Goal: Task Accomplishment & Management: Manage account settings

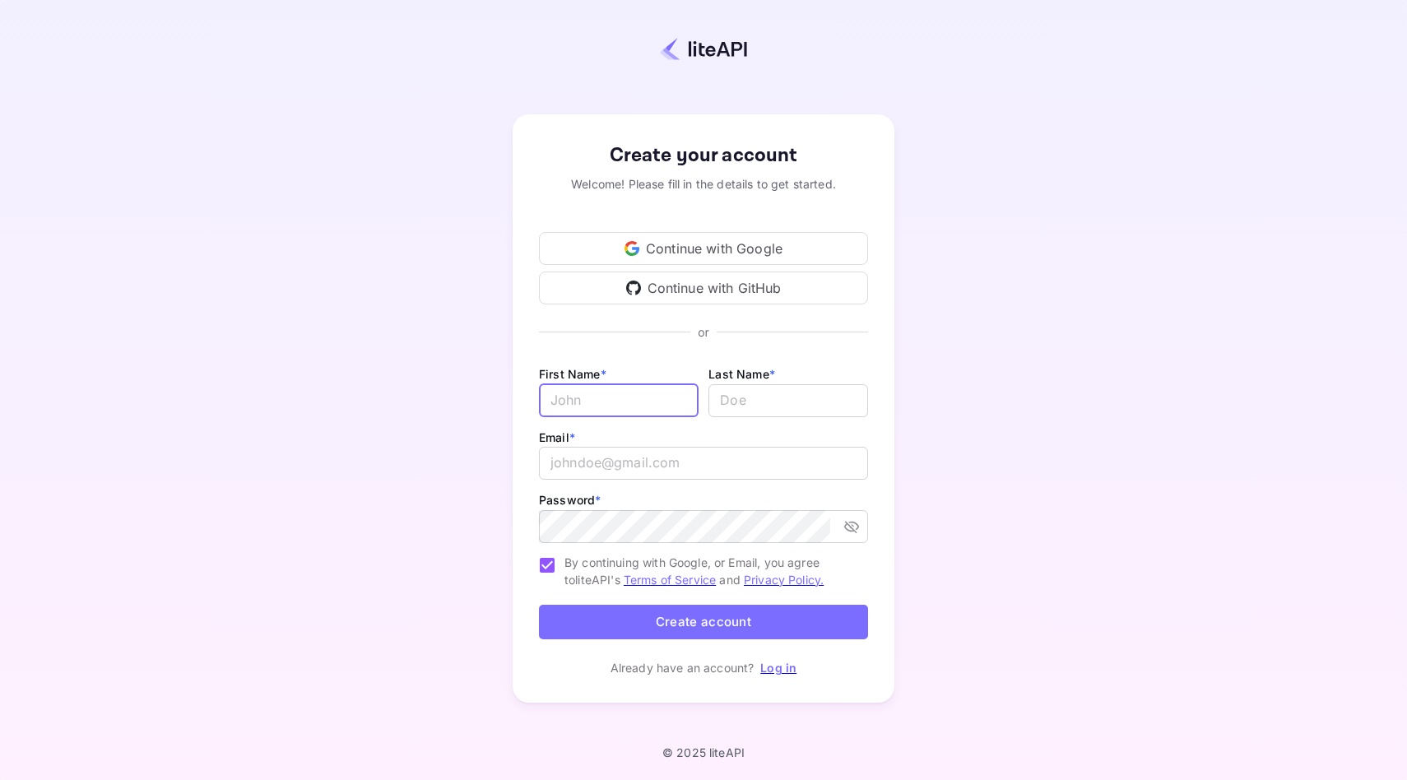
click at [584, 384] on input "Email *" at bounding box center [619, 400] width 160 height 33
type input "Sheroy"
type input "Mistry"
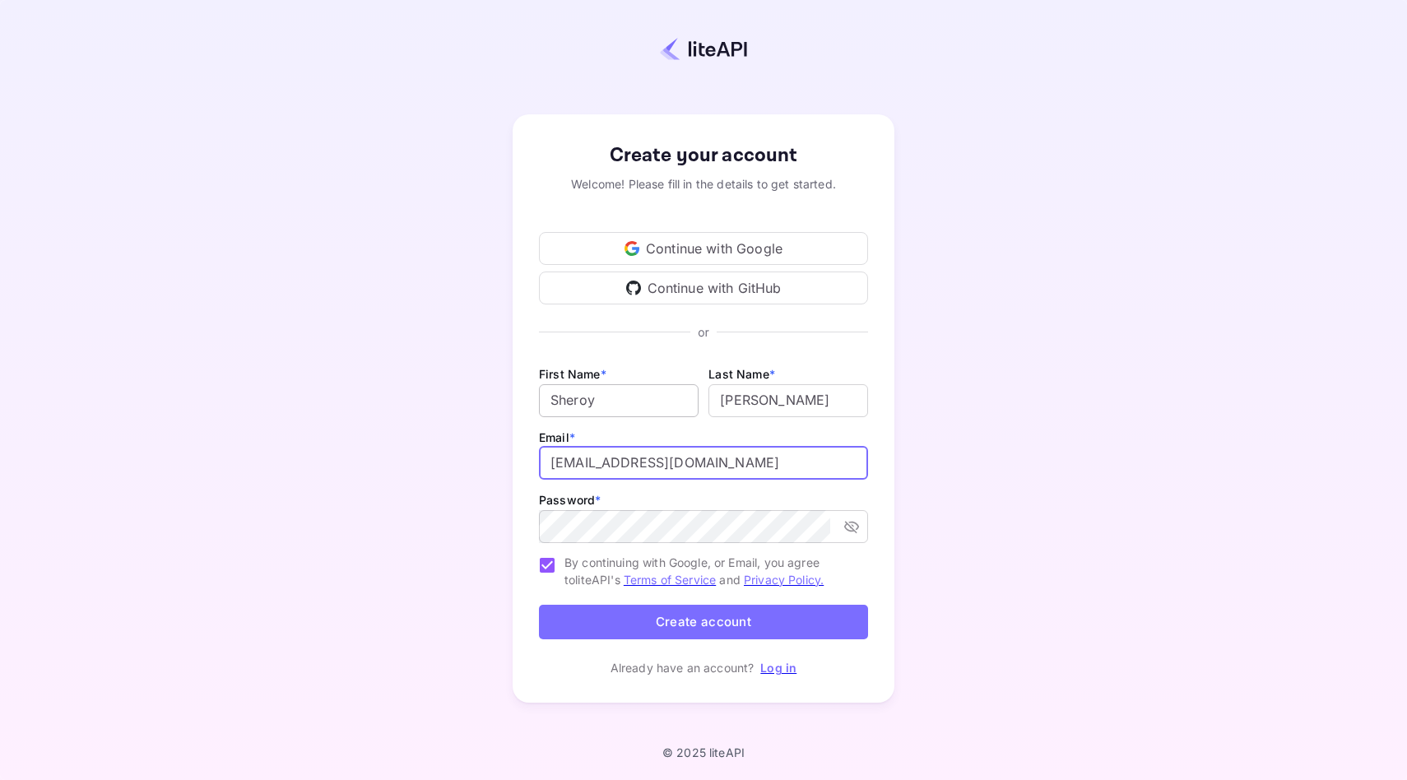
type input "admin@earthbound.travel"
click at [853, 528] on icon "toggle password visibility" at bounding box center [851, 527] width 15 height 12
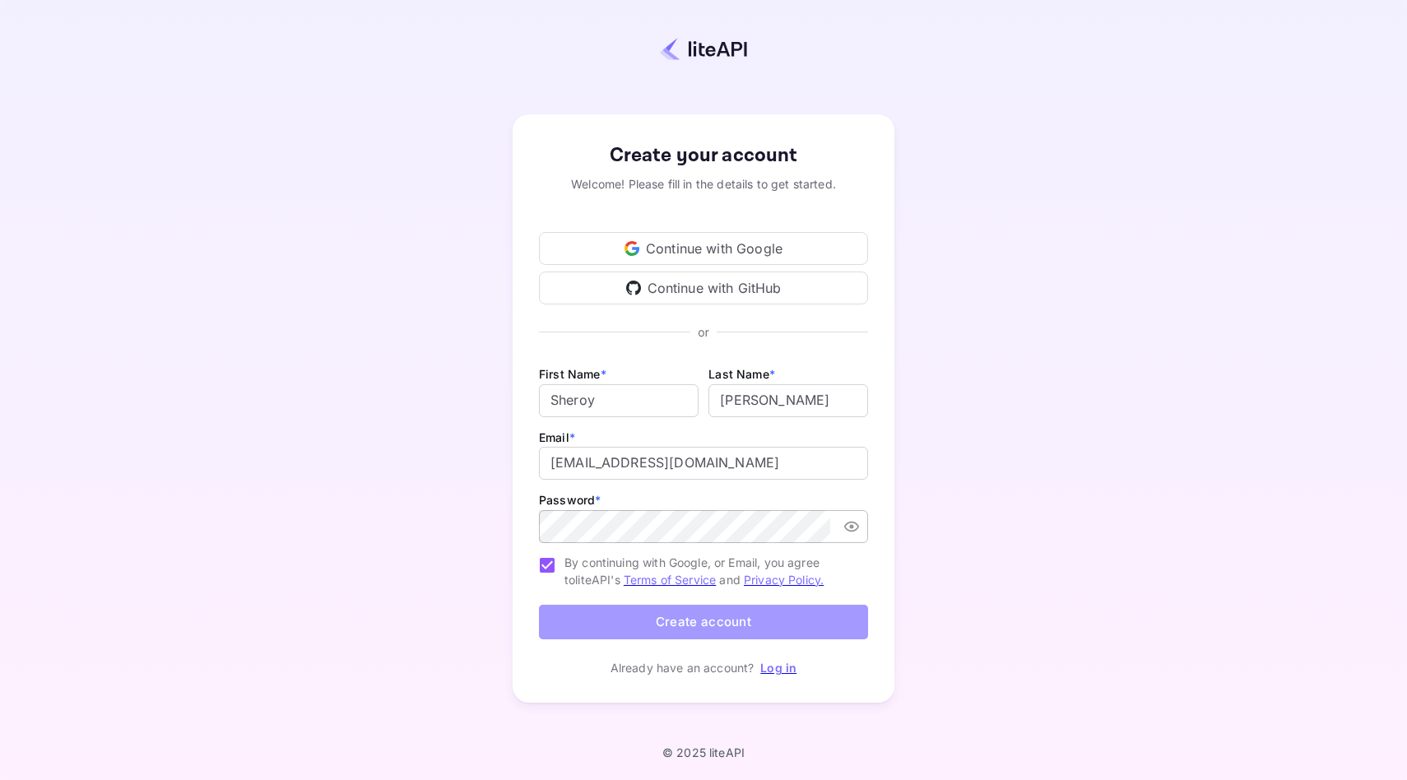
click at [685, 627] on button "Create account" at bounding box center [703, 622] width 329 height 35
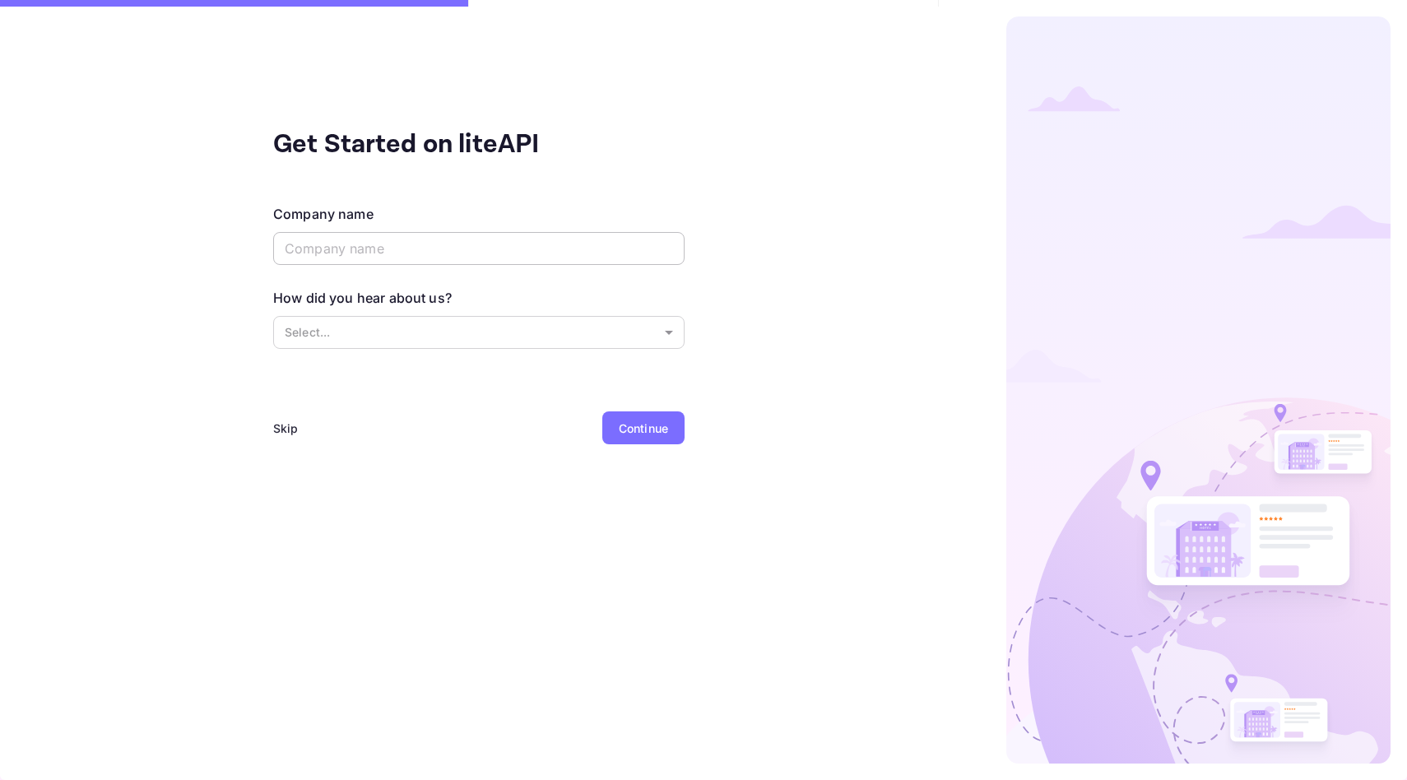
click at [329, 245] on input "text" at bounding box center [478, 248] width 411 height 33
type input "Earthbound Travel Co."
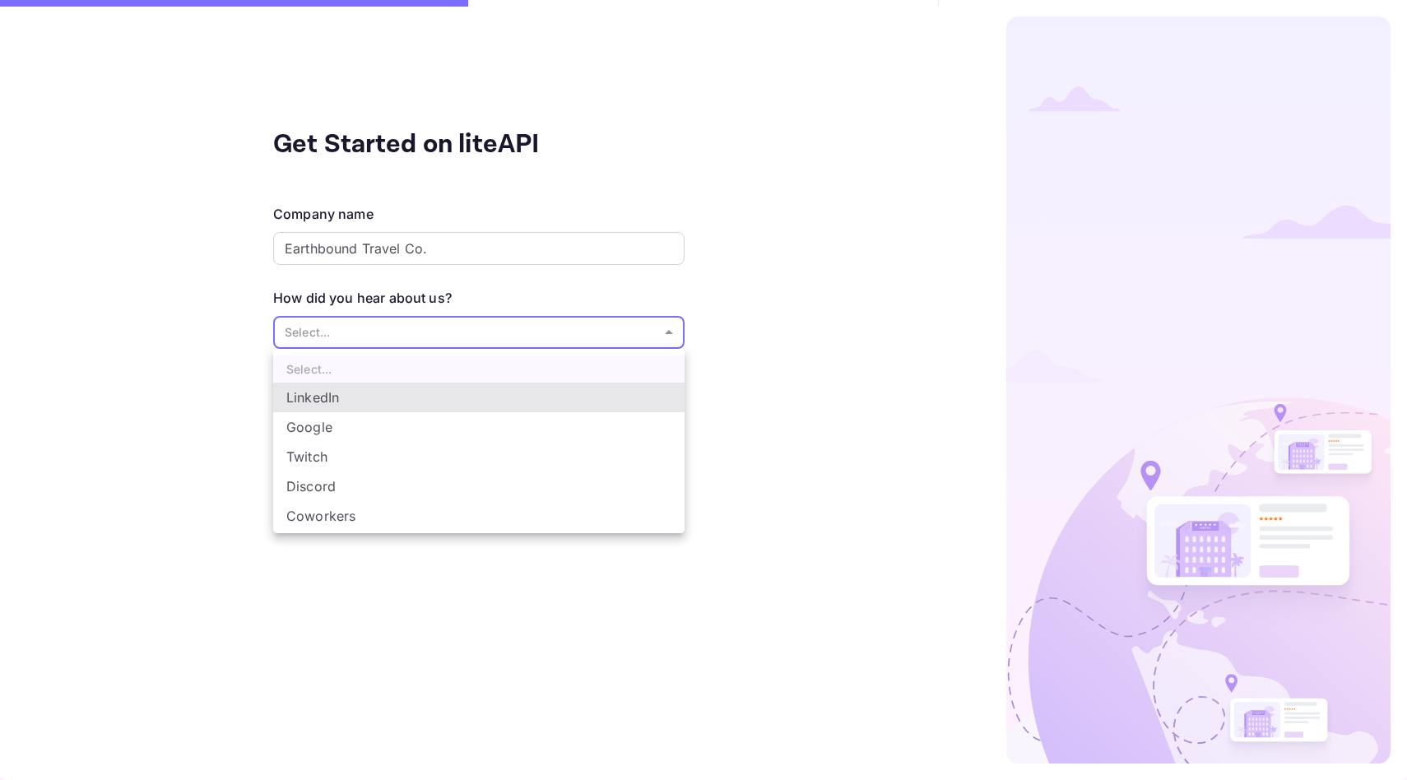
click at [304, 337] on body "Get Started on liteAPI Company name Earthbound Travel Co. ​ How did you hear ab…" at bounding box center [703, 390] width 1407 height 780
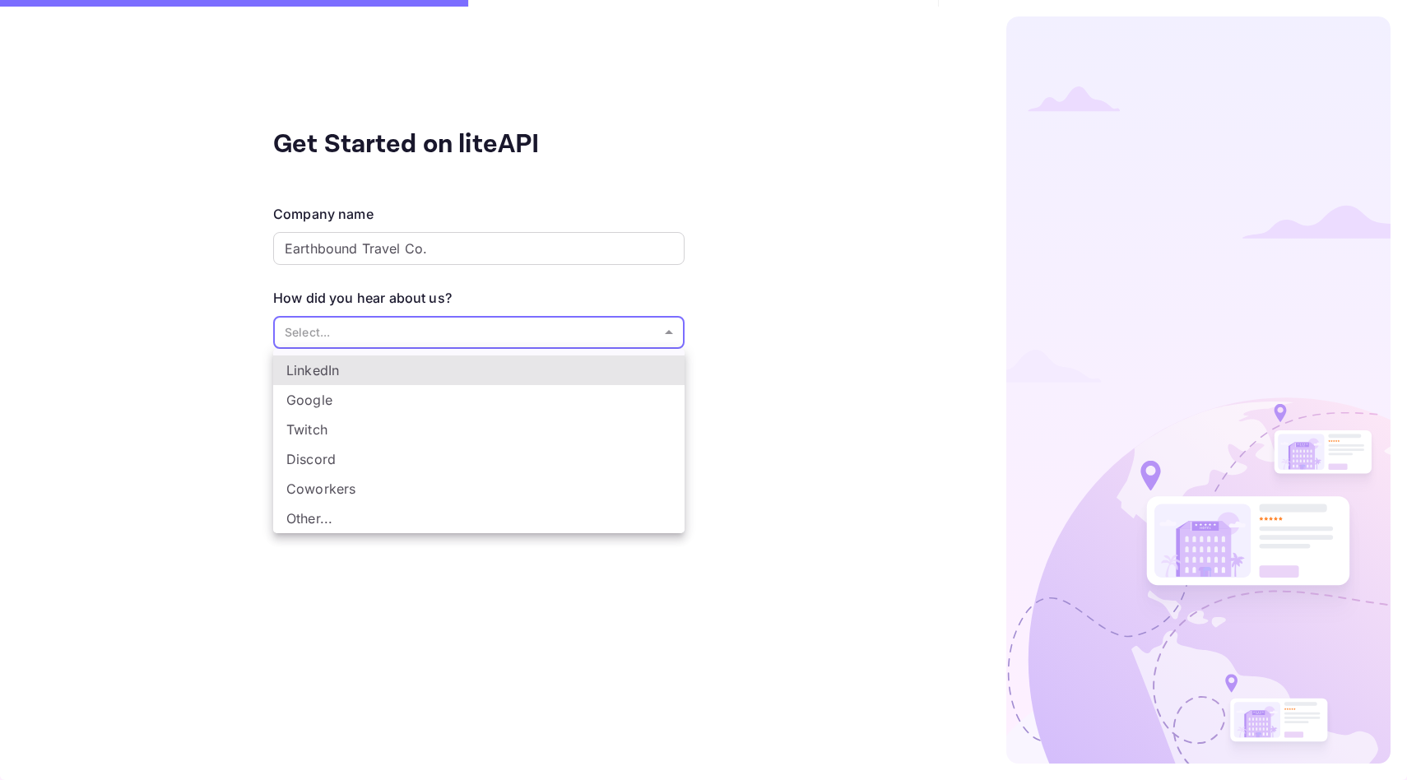
click at [310, 515] on li "Other..." at bounding box center [478, 519] width 411 height 30
type input "Other..."
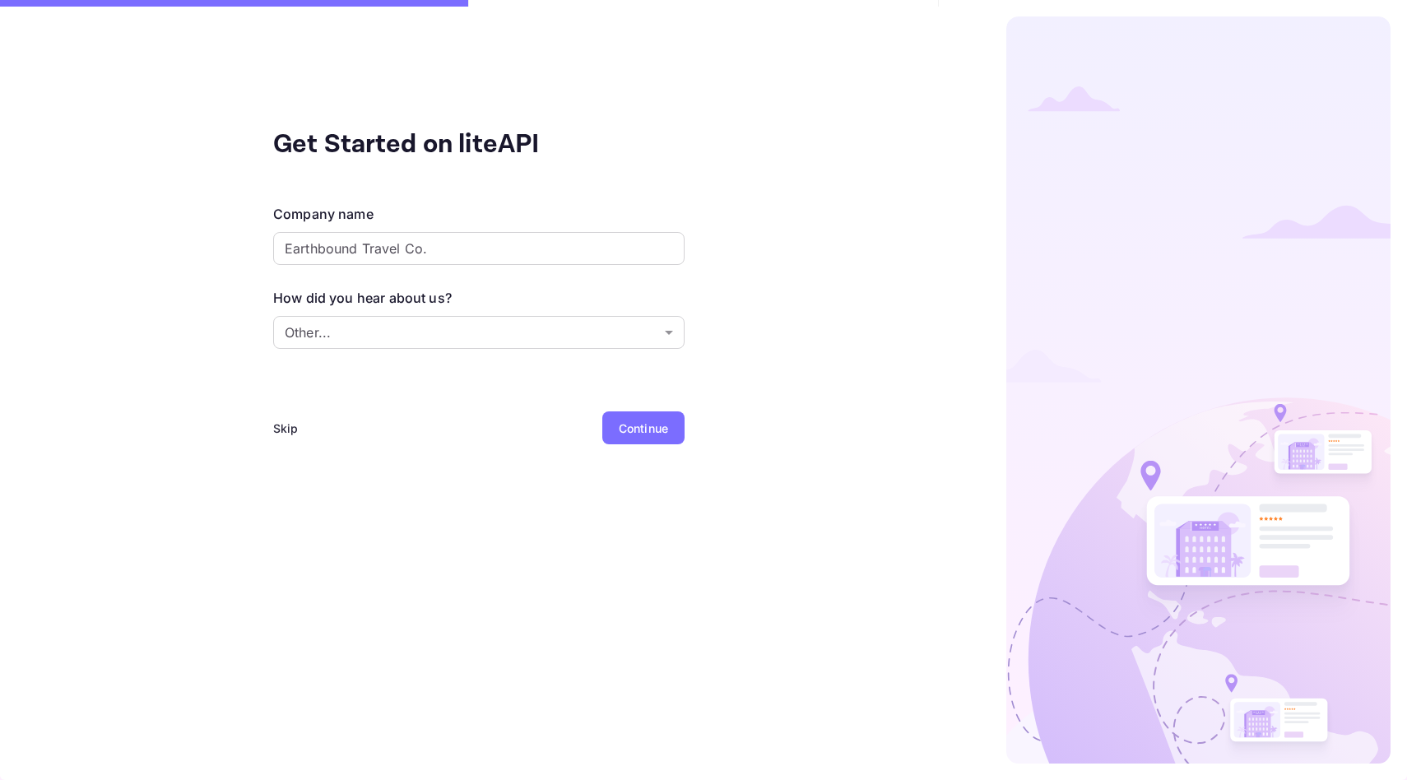
click at [641, 434] on div "Continue" at bounding box center [643, 428] width 49 height 17
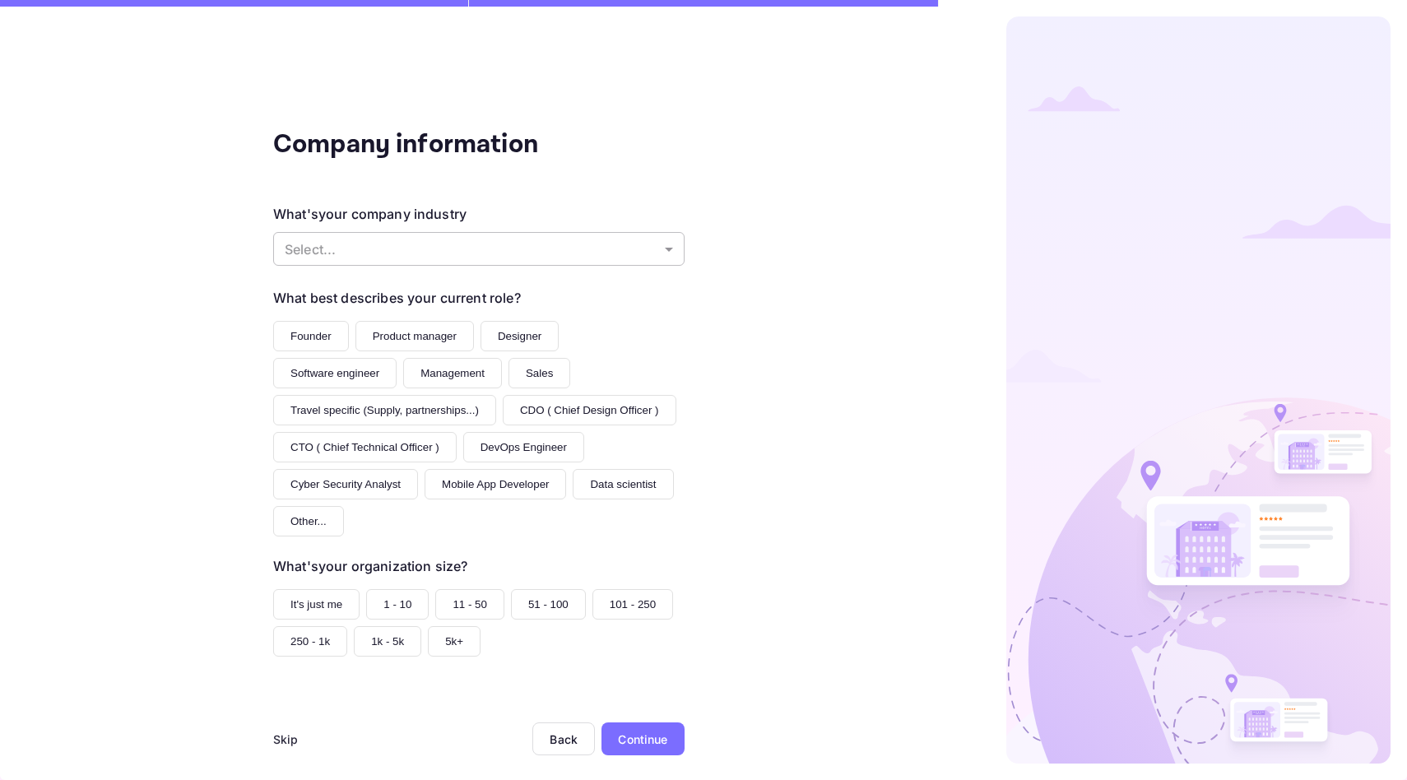
click at [483, 248] on body "Company information What's your company industry Select... ​ What best describe…" at bounding box center [703, 390] width 1407 height 780
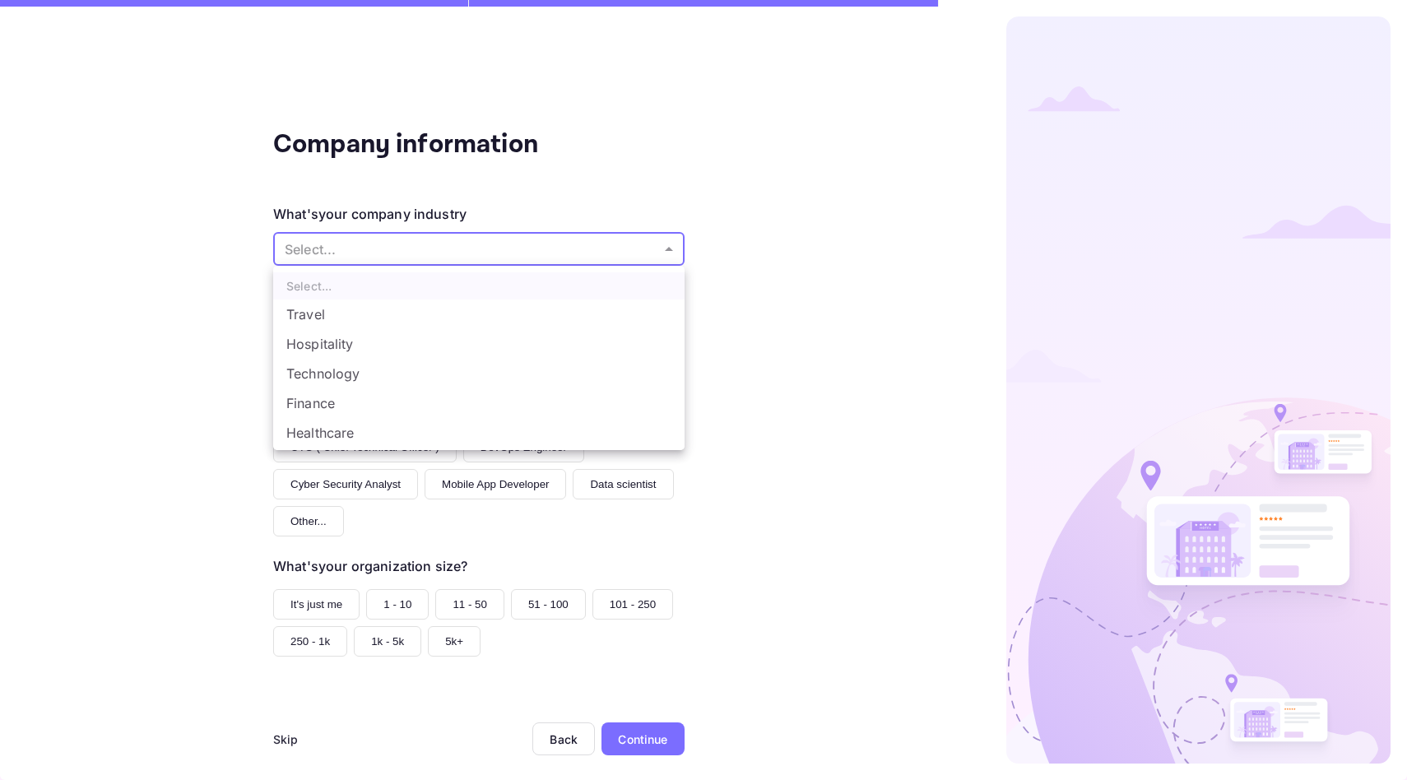
click at [369, 309] on li "Travel" at bounding box center [478, 315] width 411 height 30
type input "Travel"
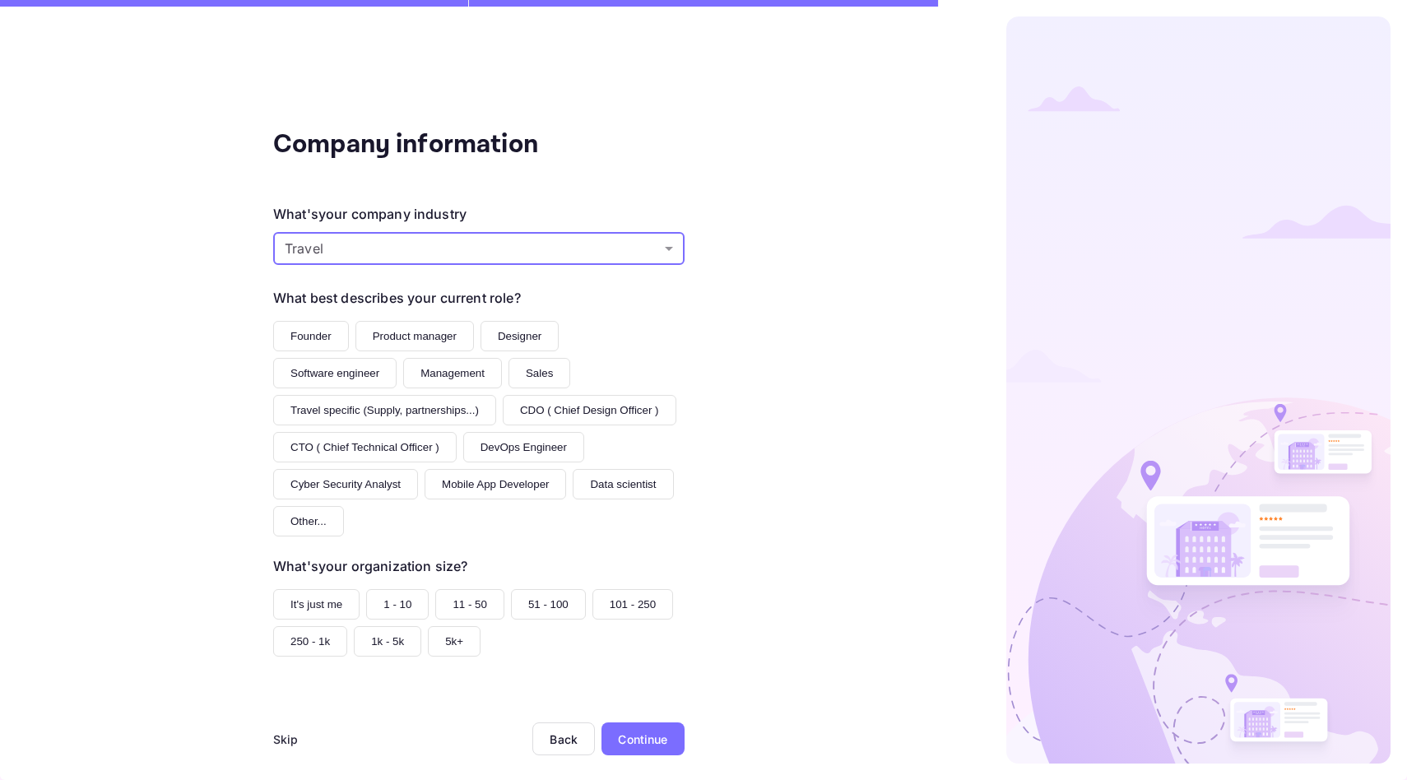
click at [284, 343] on button "Founder" at bounding box center [311, 336] width 76 height 30
click at [457, 377] on button "Management" at bounding box center [452, 373] width 99 height 30
click at [327, 339] on button "Founder" at bounding box center [311, 336] width 76 height 30
click at [300, 609] on button "It's just me" at bounding box center [316, 604] width 86 height 30
click at [612, 755] on div "Continue" at bounding box center [642, 738] width 83 height 33
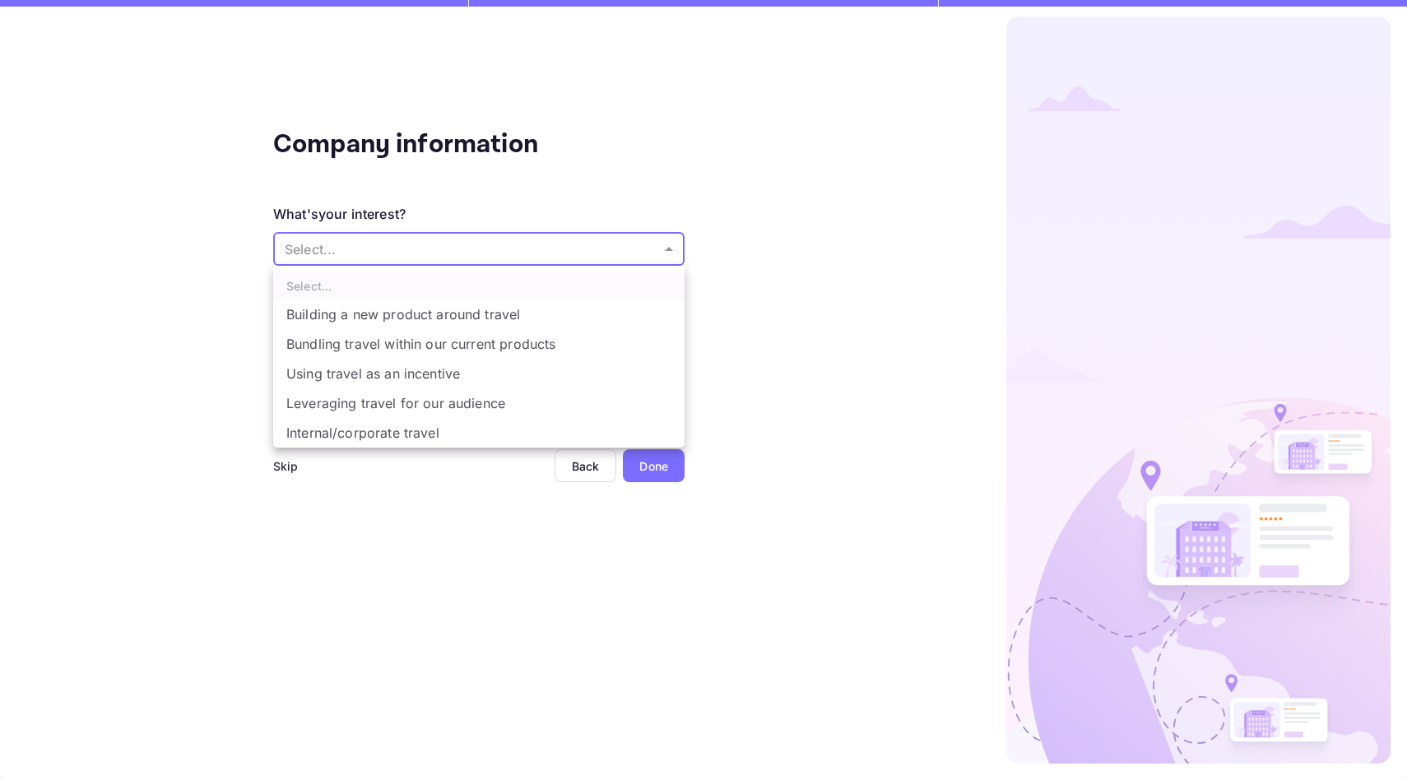
click at [318, 252] on body "Company information What's your interest? Select... ​ Do you have any previous …" at bounding box center [703, 390] width 1407 height 780
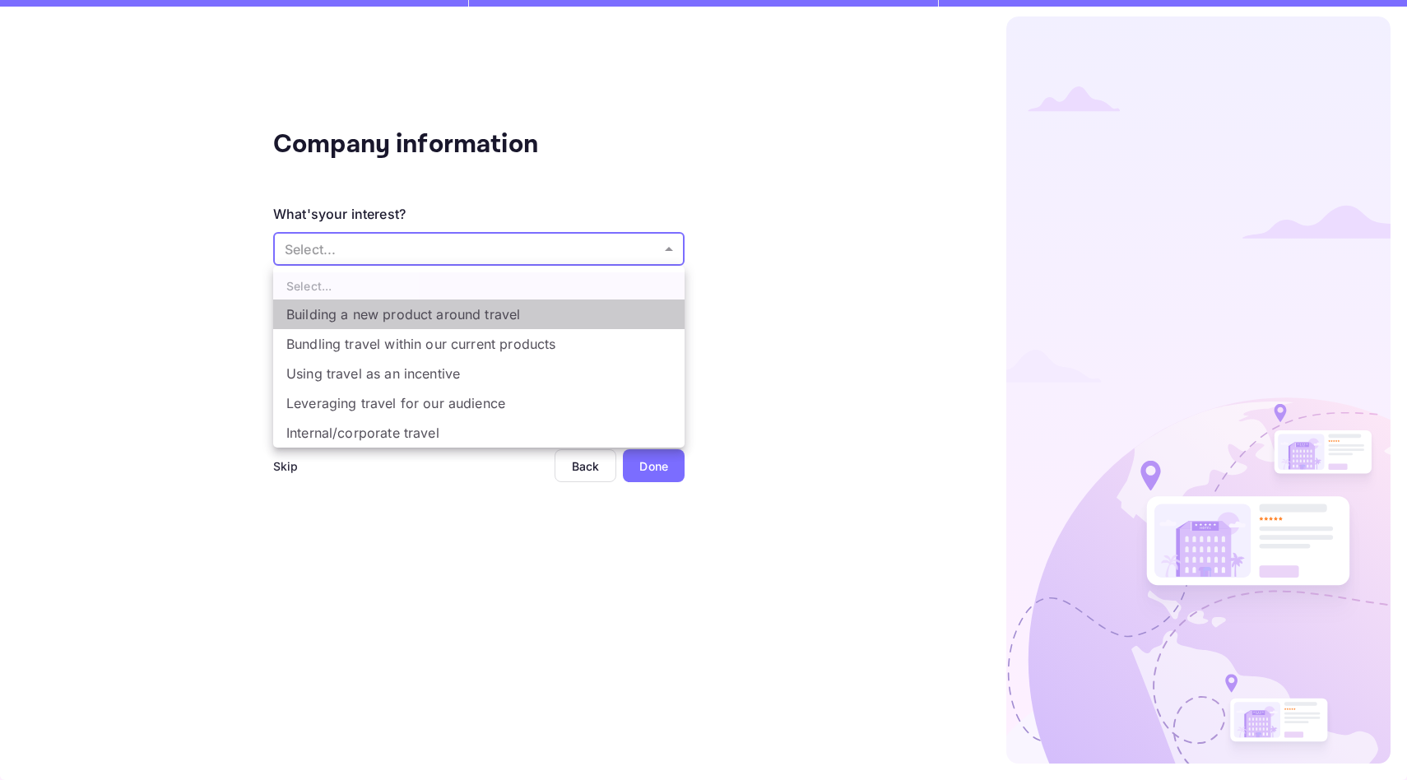
click at [353, 320] on li "Building a new product around travel" at bounding box center [478, 315] width 411 height 30
type input "Building a new product around travel"
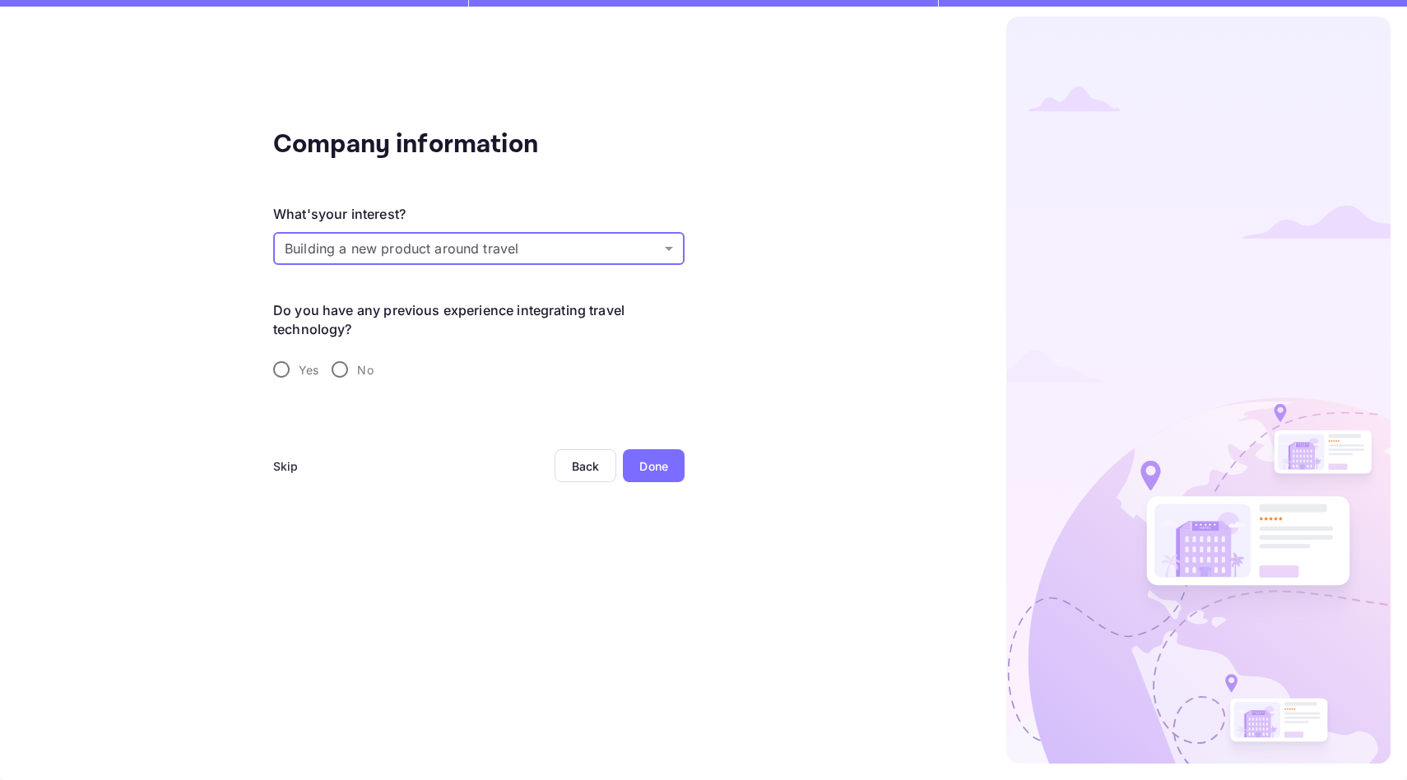
click at [338, 373] on input "No" at bounding box center [340, 369] width 35 height 35
radio input "true"
click at [670, 486] on div "Skip Back Done" at bounding box center [478, 485] width 411 height 72
click at [661, 468] on div "Done" at bounding box center [653, 465] width 29 height 17
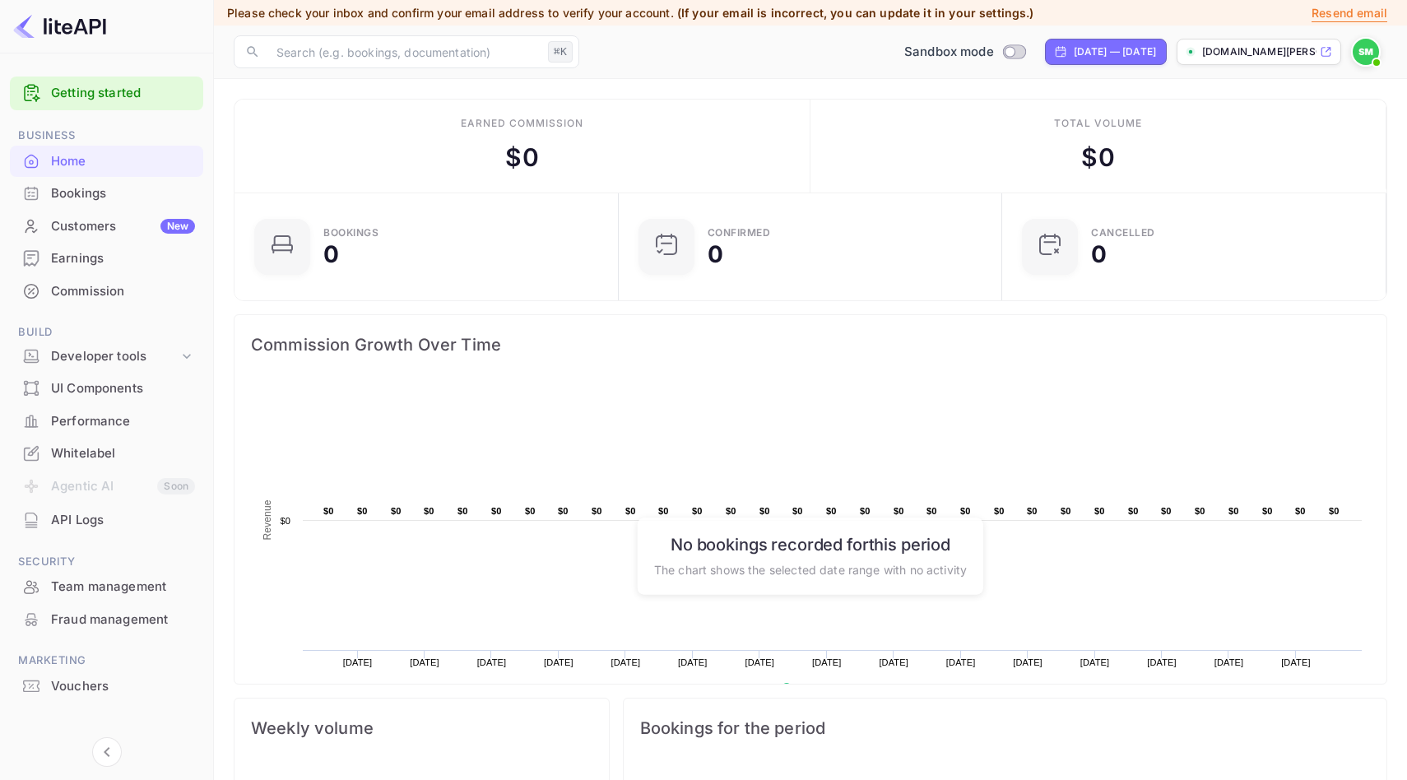
click at [92, 99] on link "Getting started" at bounding box center [123, 93] width 144 height 19
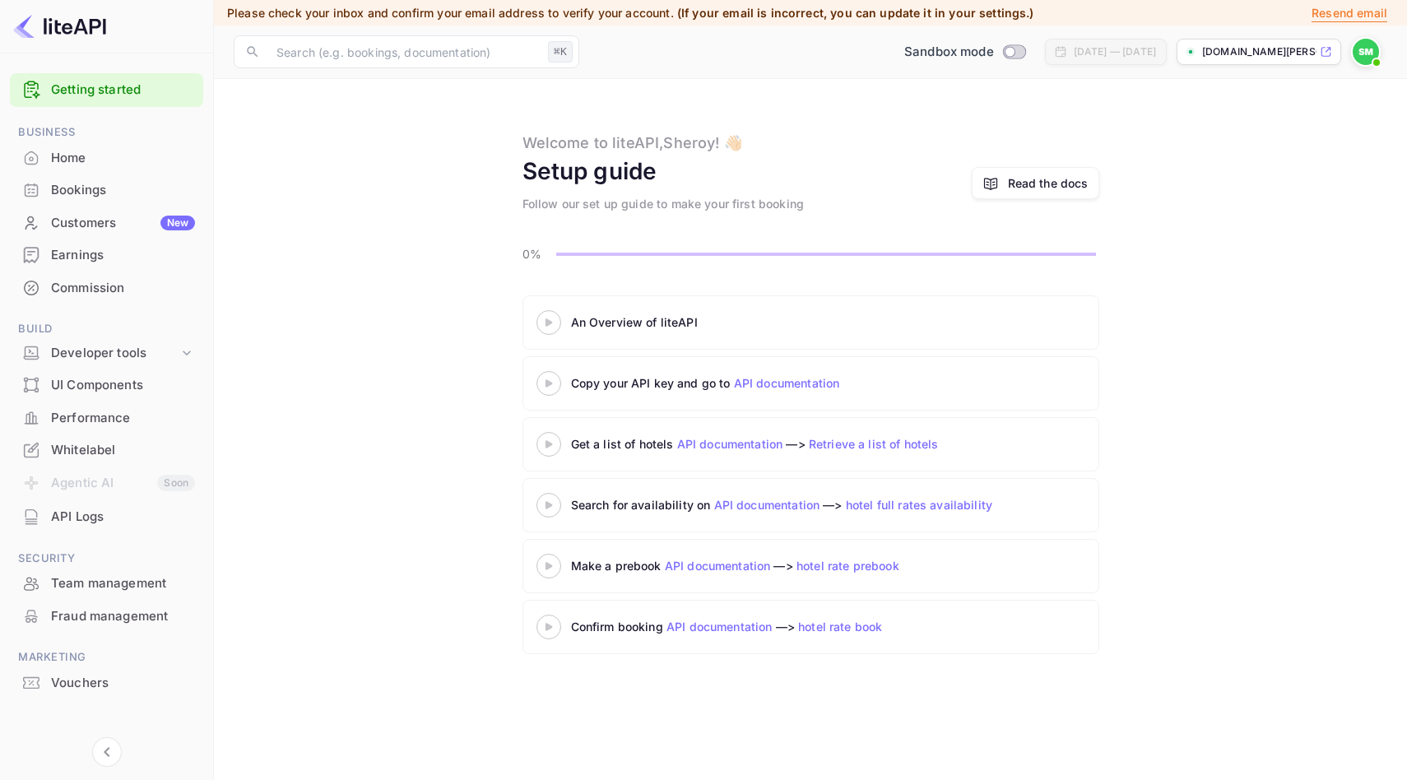
scroll to position [13, 0]
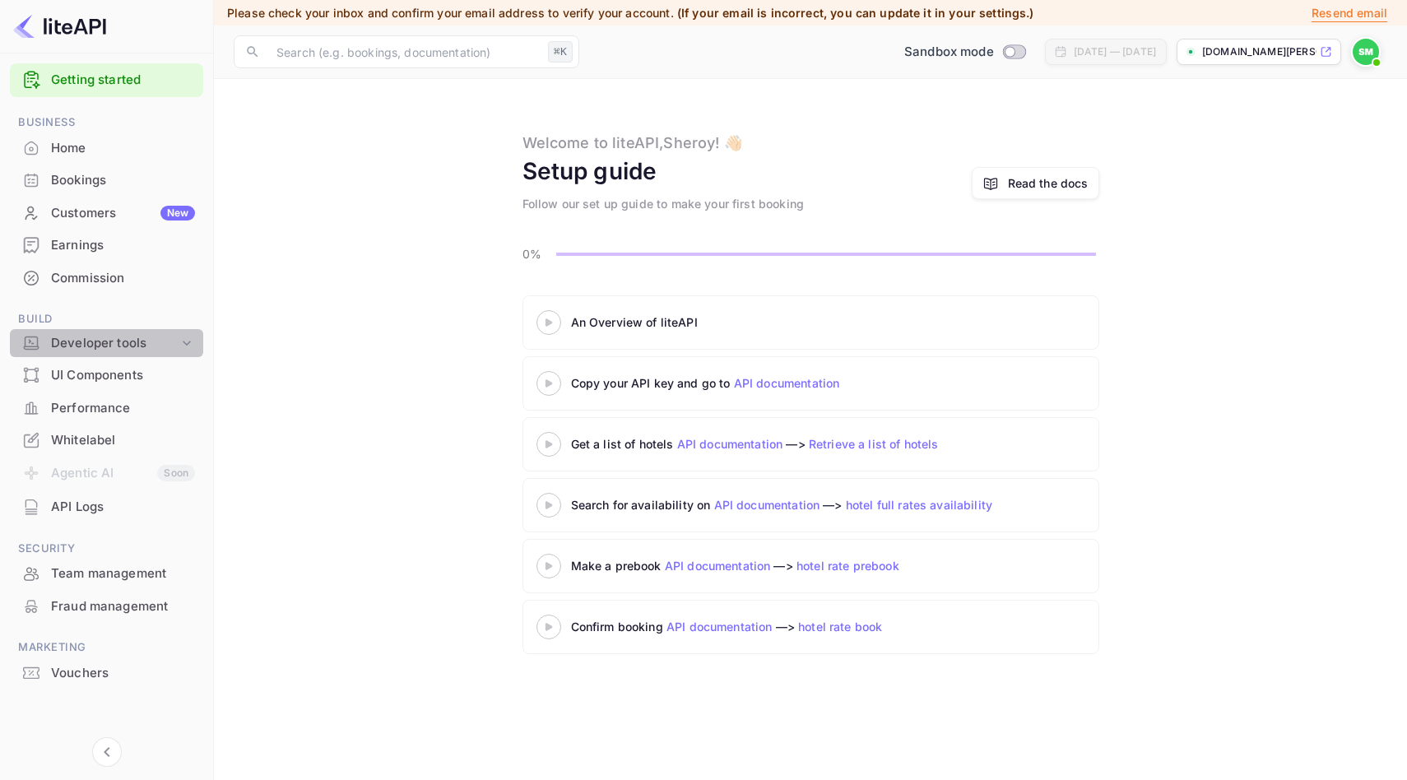
click at [100, 342] on div "Developer tools" at bounding box center [115, 343] width 128 height 19
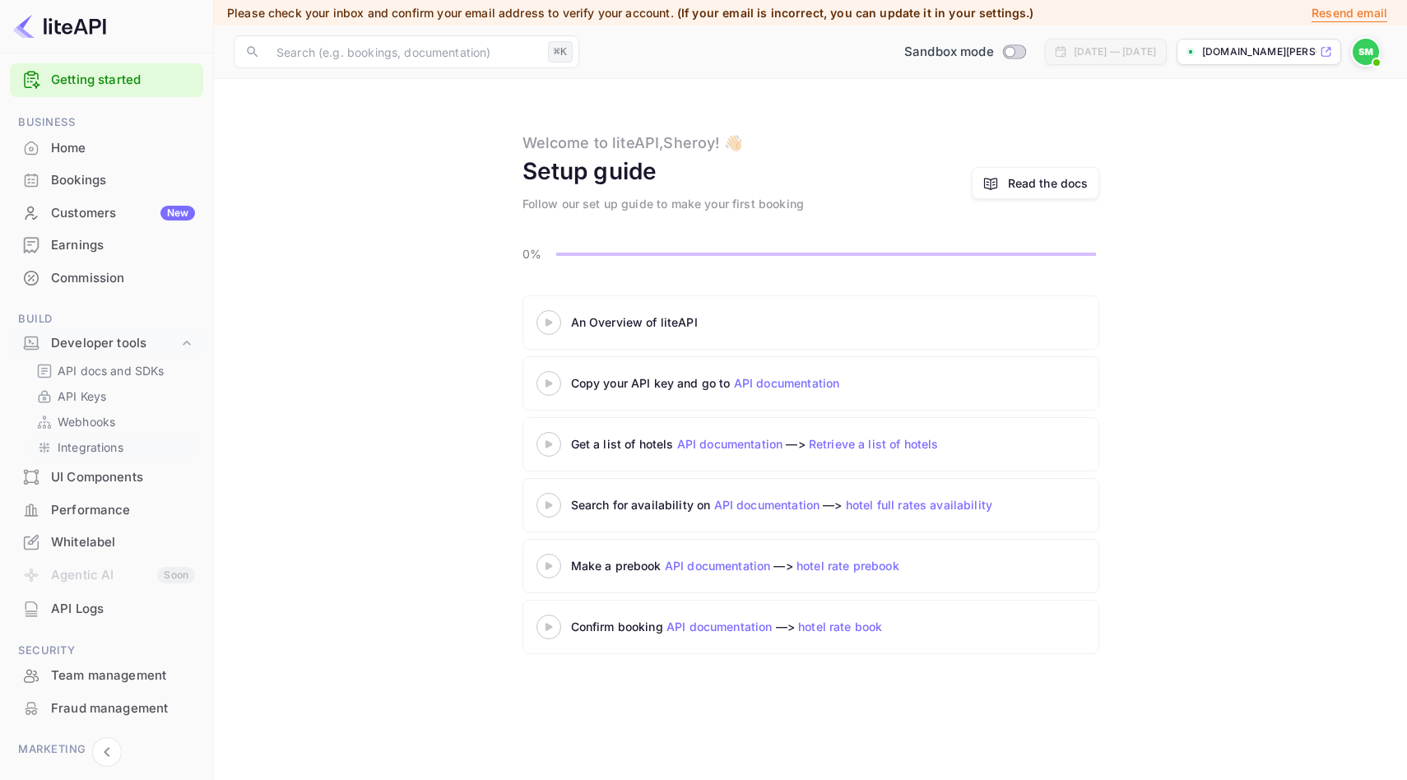
click at [113, 451] on p "Integrations" at bounding box center [91, 447] width 66 height 17
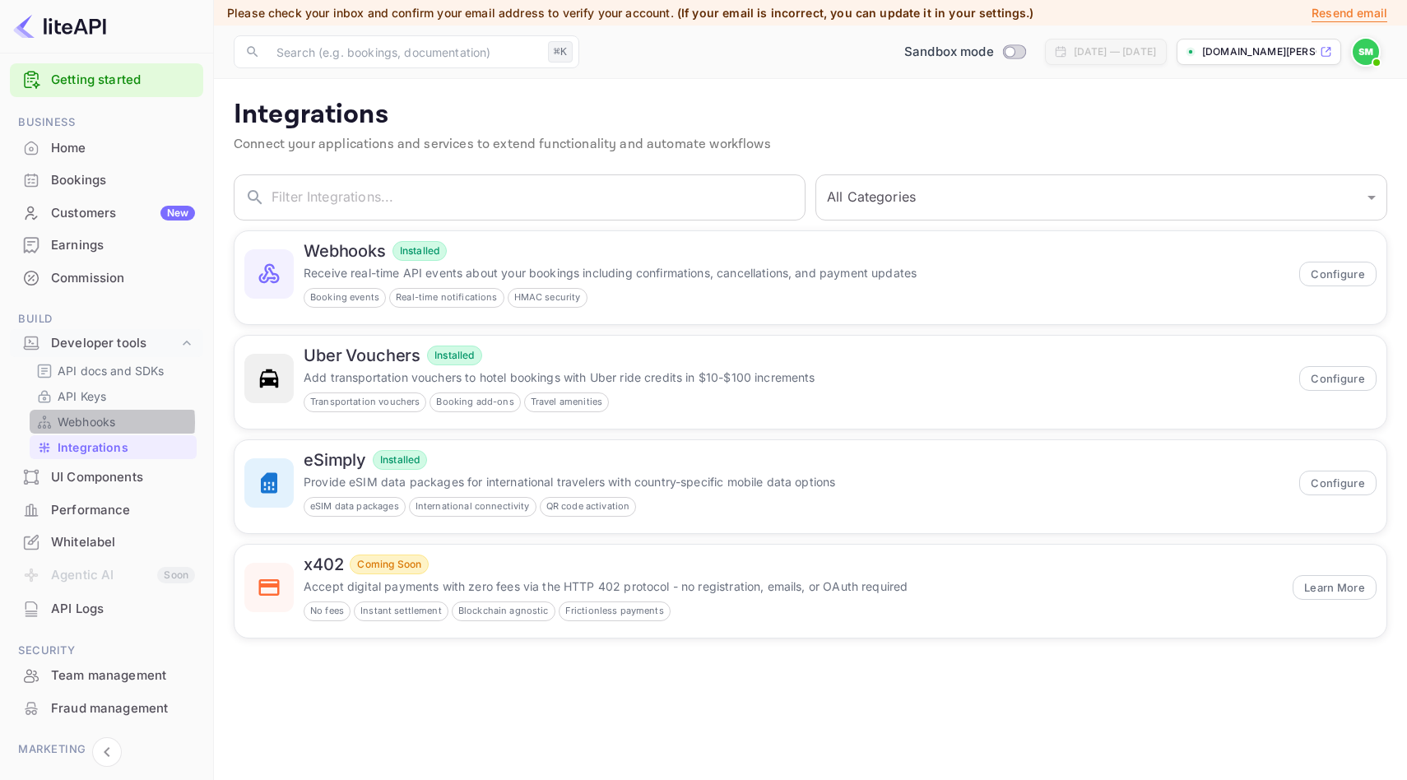
click at [82, 422] on p "Webhooks" at bounding box center [87, 421] width 58 height 17
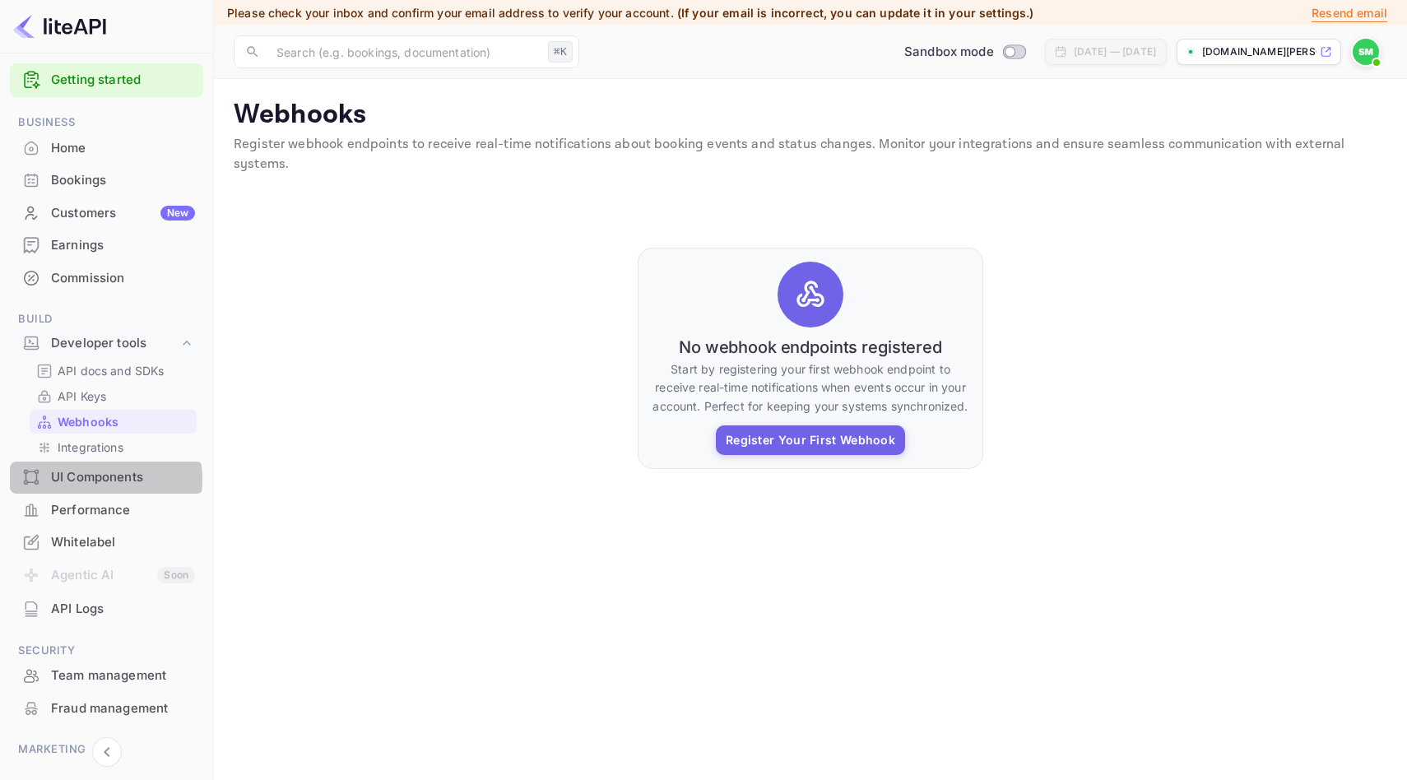
click at [86, 480] on div "UI Components" at bounding box center [123, 477] width 144 height 19
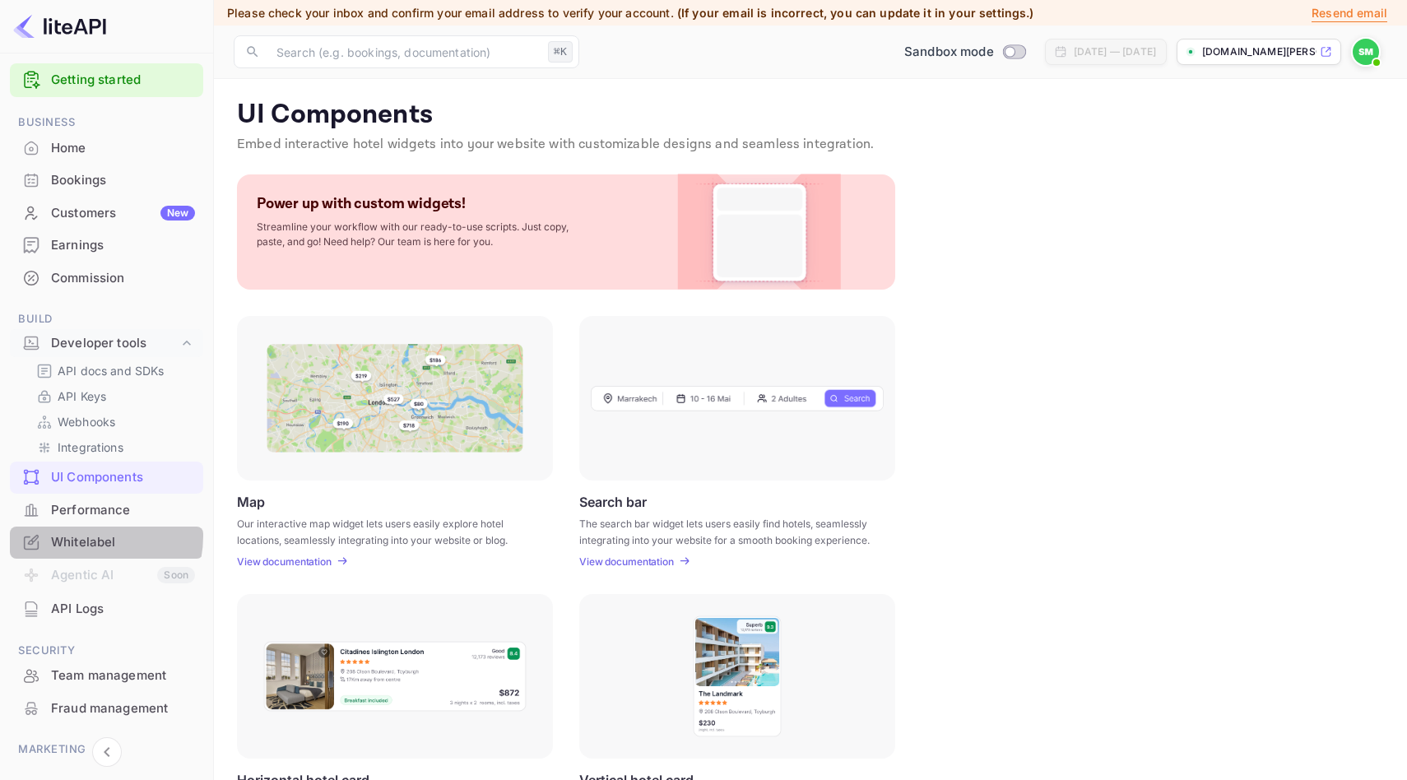
click at [80, 536] on div "Whitelabel" at bounding box center [123, 542] width 144 height 19
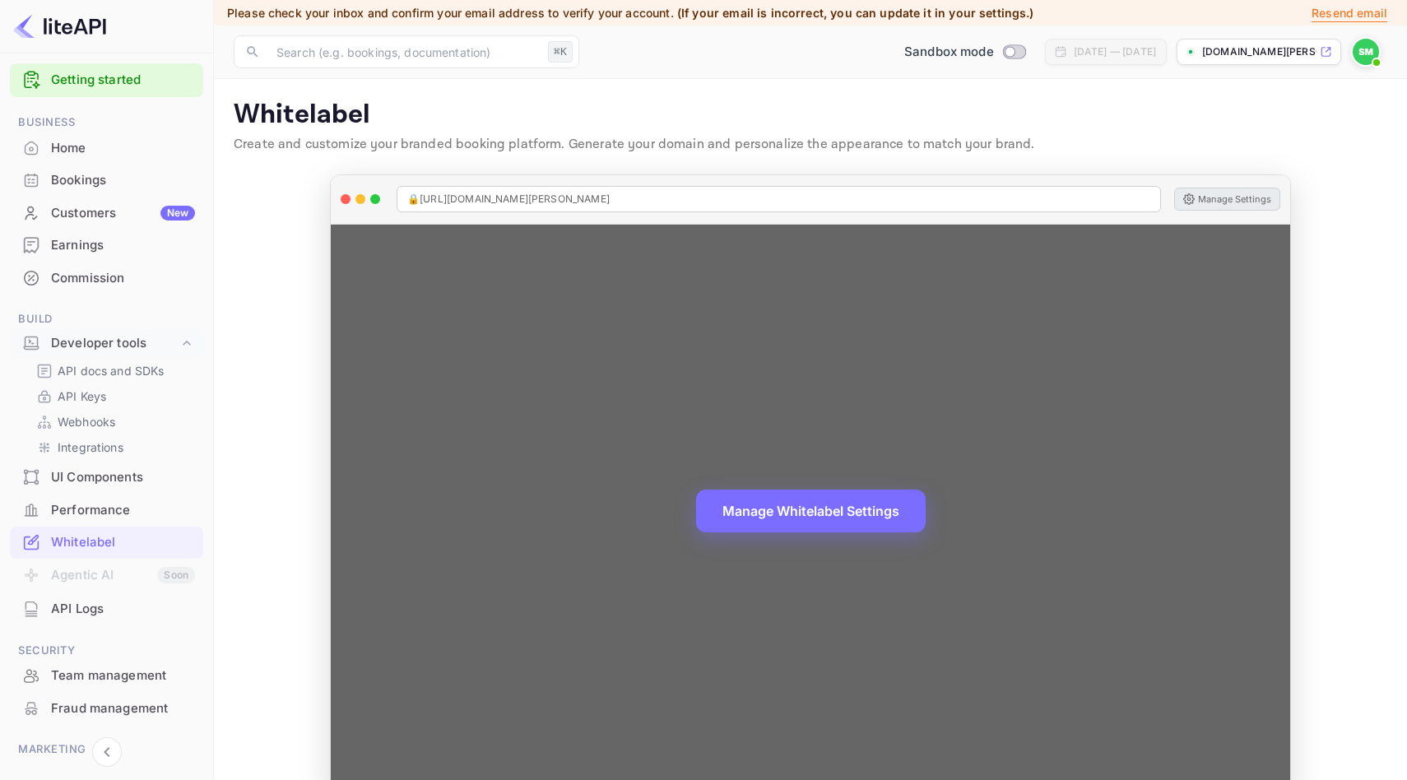
click at [1221, 200] on button "Manage Settings" at bounding box center [1227, 199] width 106 height 23
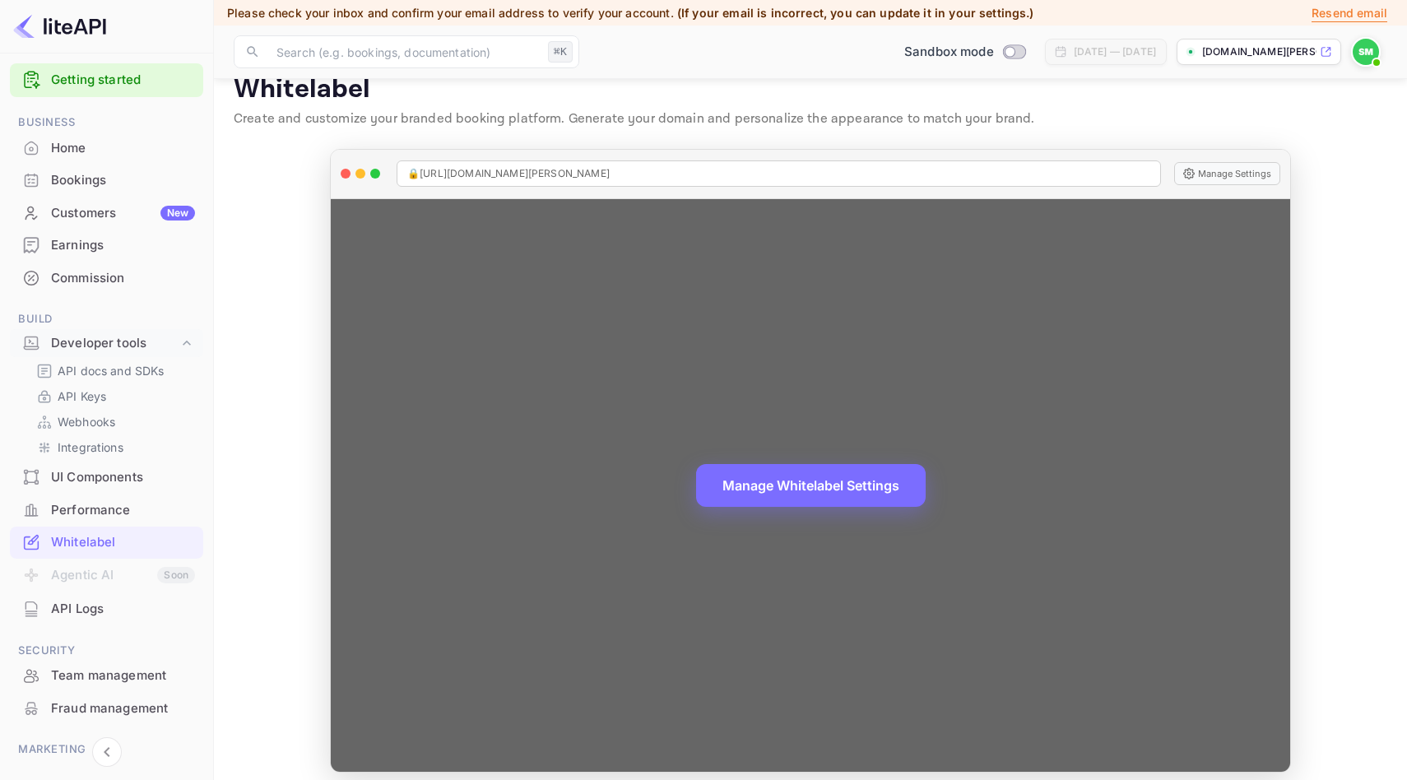
scroll to position [38, 0]
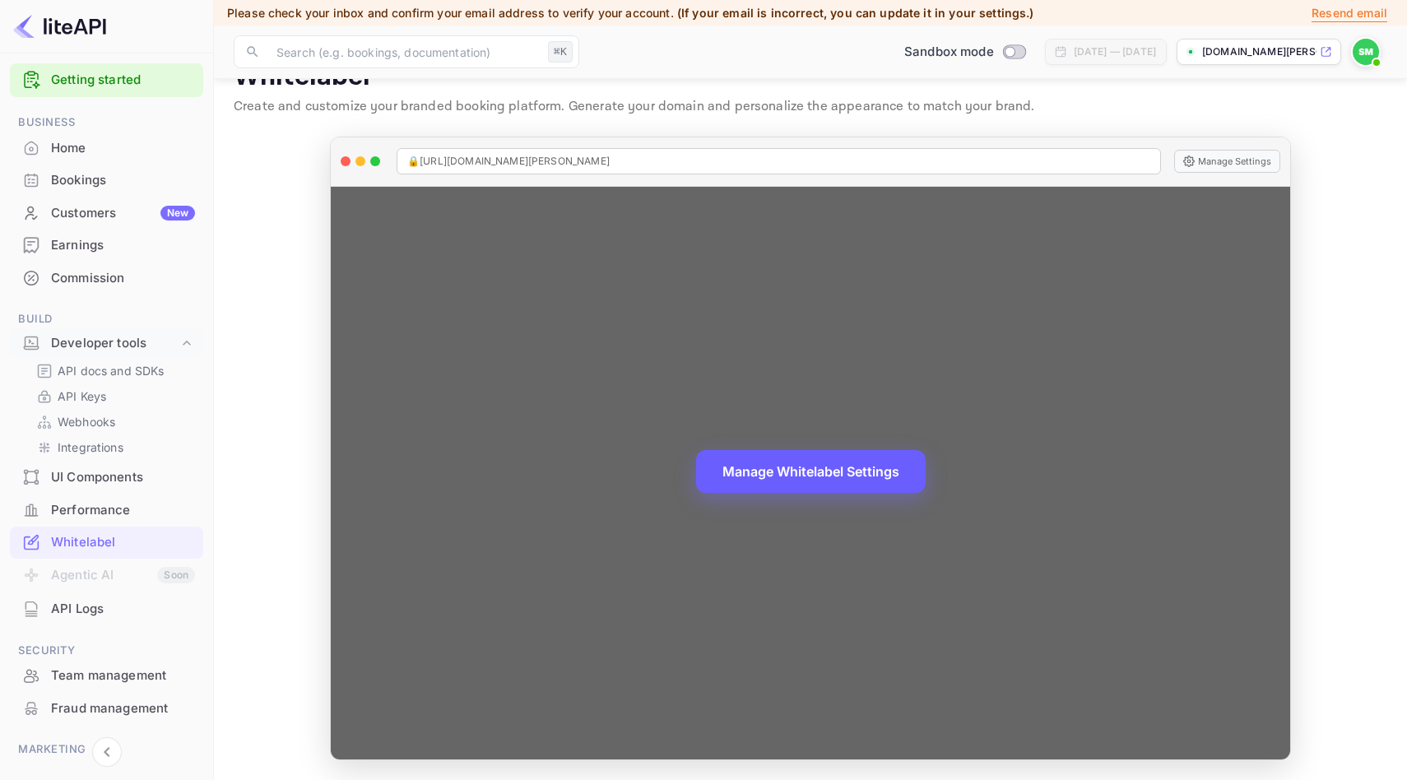
click at [822, 465] on button "Manage Whitelabel Settings" at bounding box center [811, 471] width 230 height 43
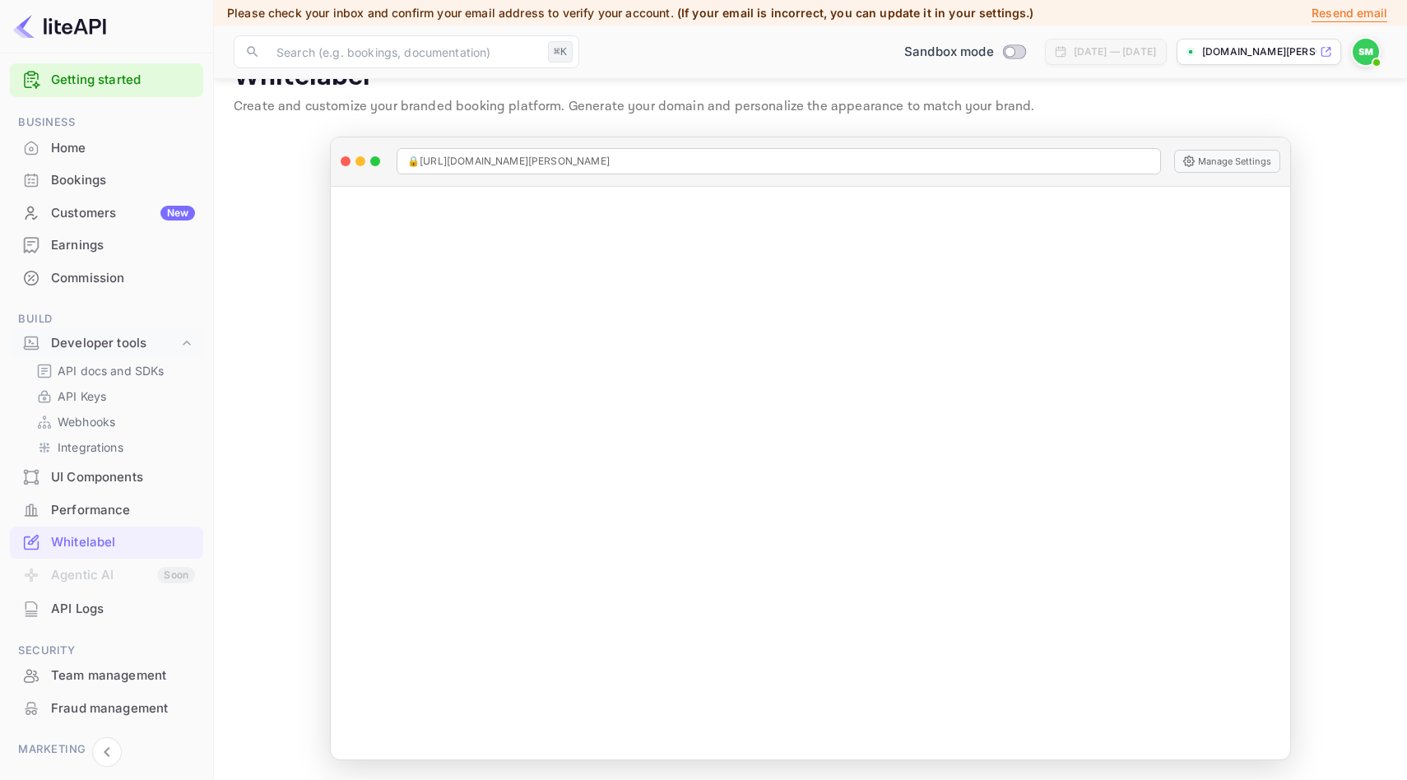
click at [100, 30] on img at bounding box center [59, 26] width 93 height 26
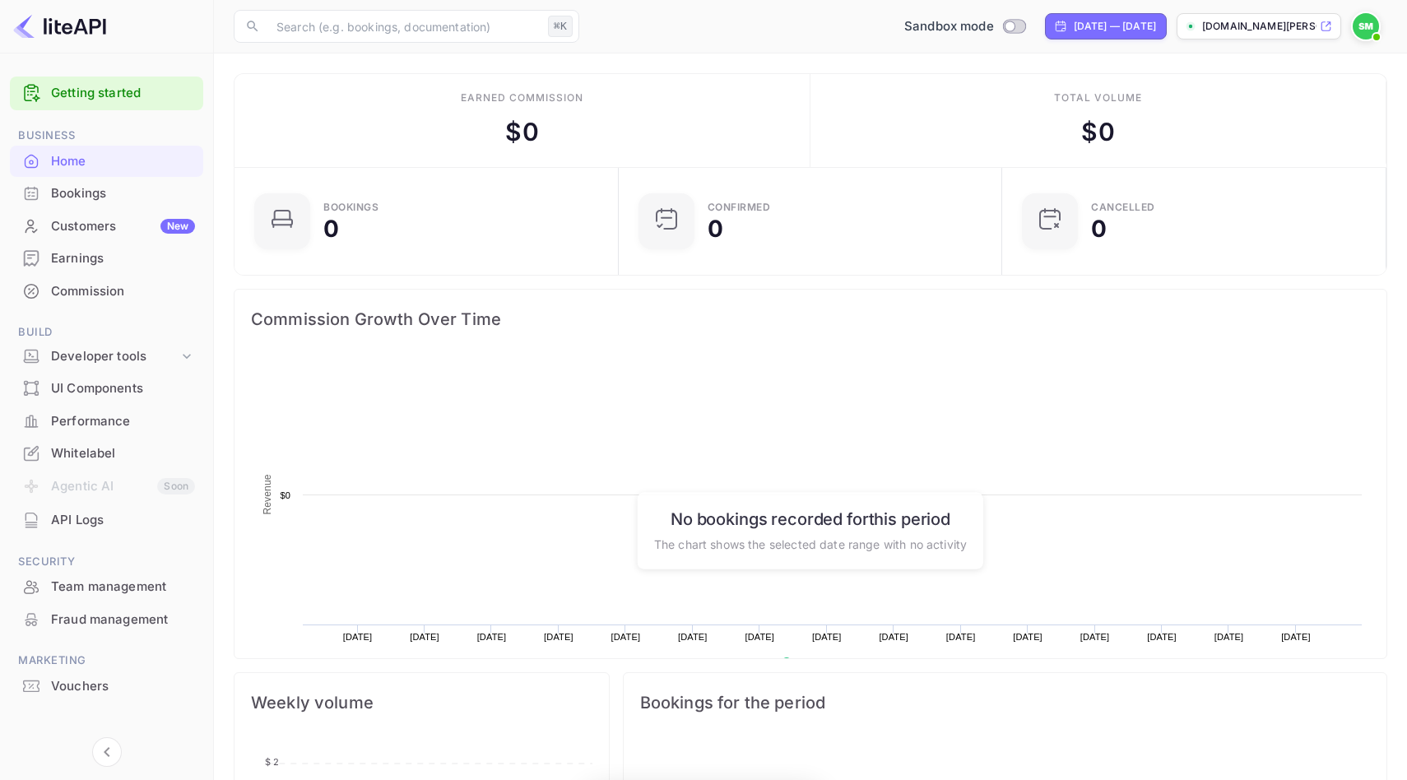
scroll to position [267, 374]
click at [1371, 26] on img at bounding box center [1366, 26] width 26 height 26
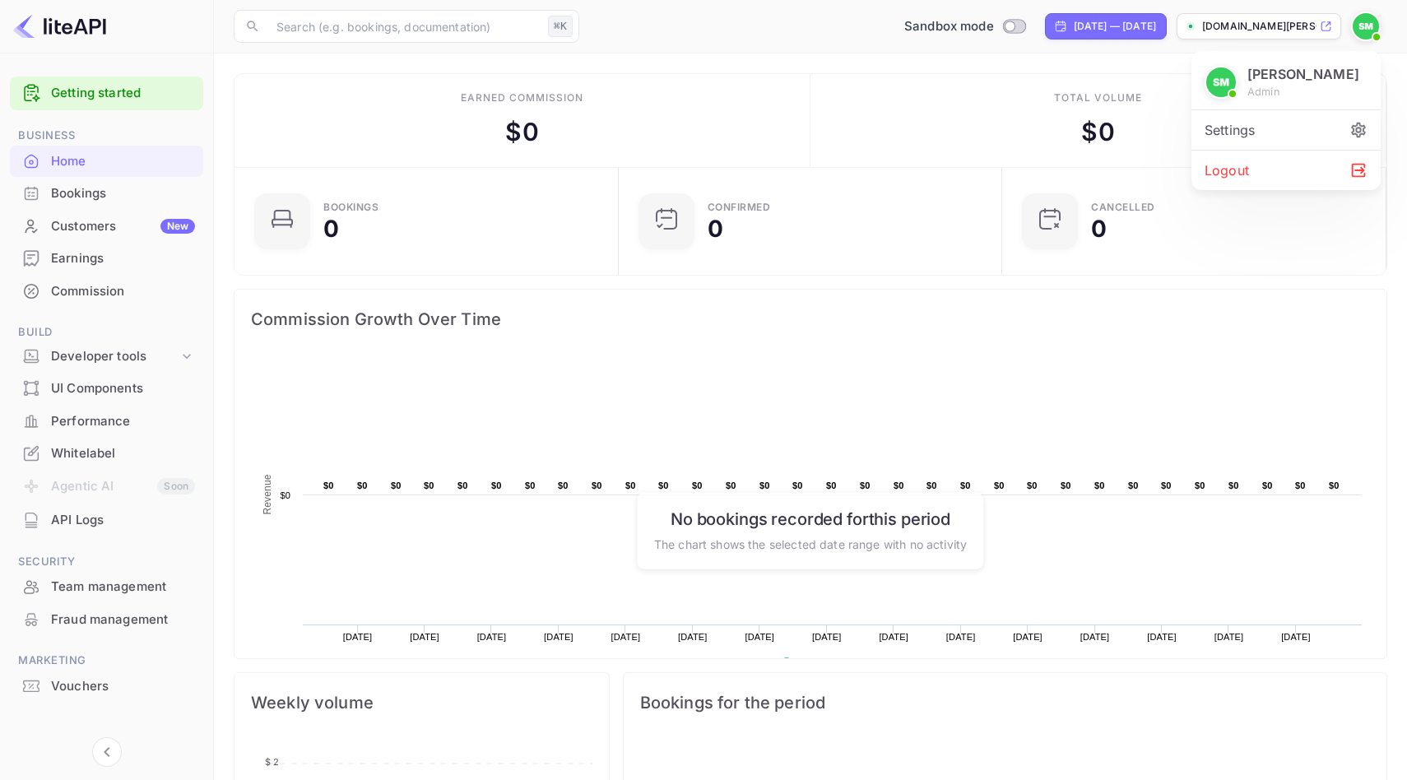
click at [1212, 122] on div "Settings" at bounding box center [1285, 129] width 189 height 39
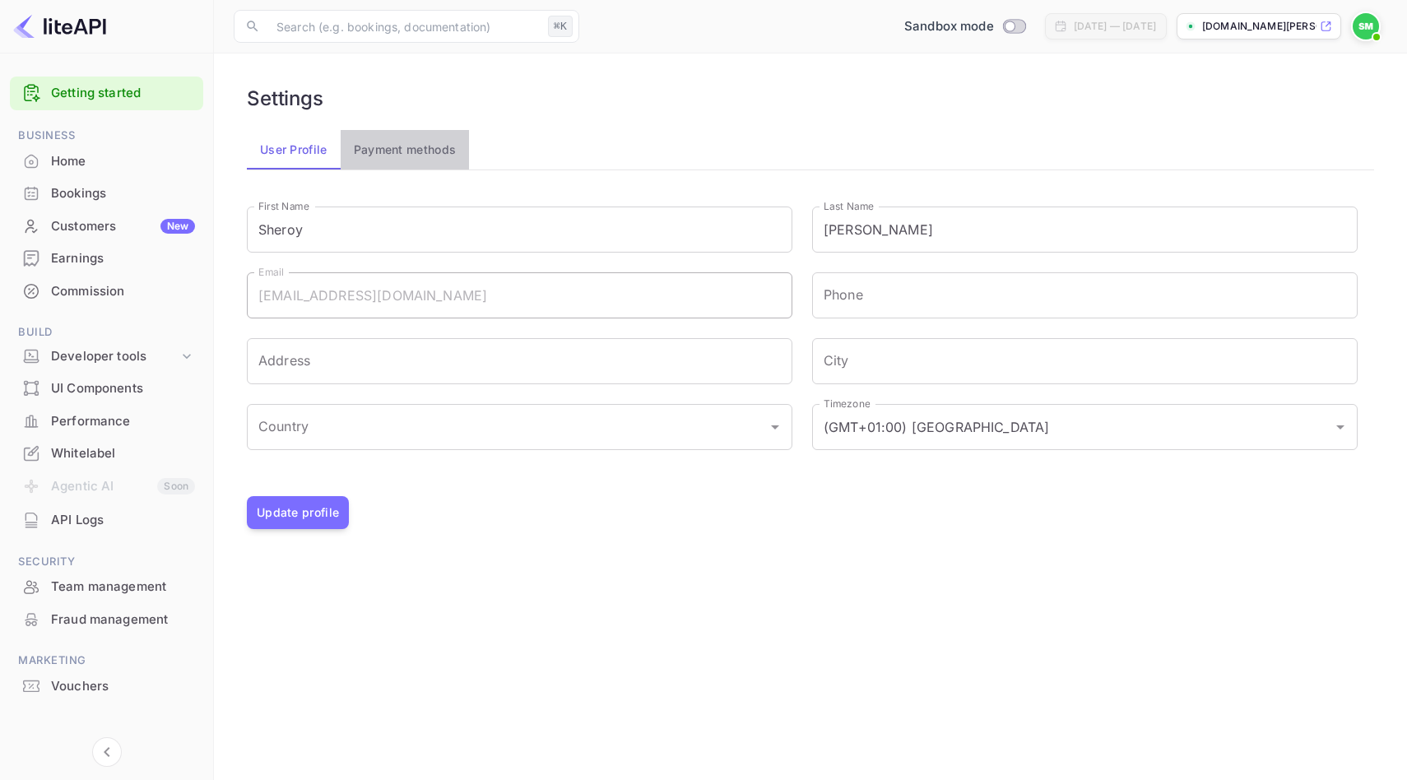
click at [424, 151] on button "Payment methods" at bounding box center [405, 149] width 129 height 39
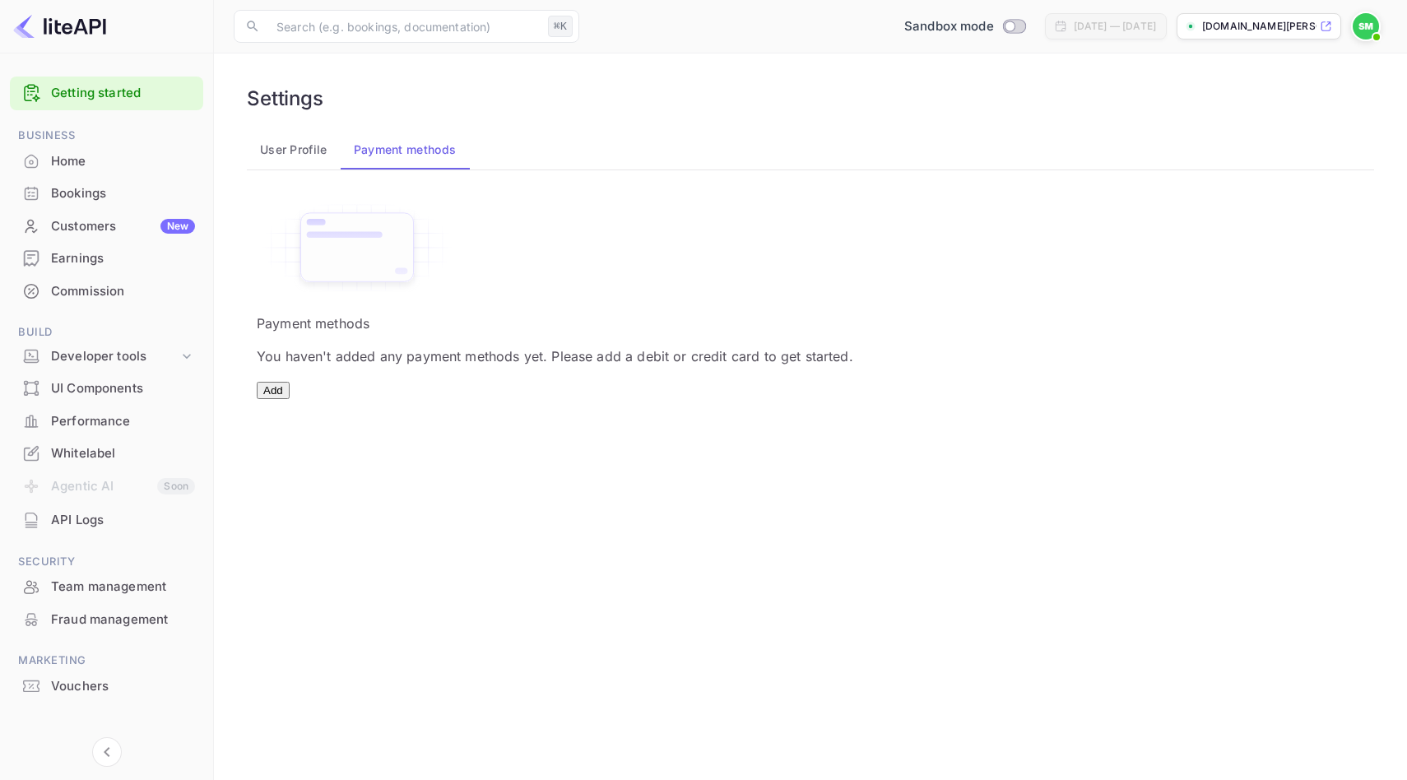
click at [75, 697] on div "Vouchers" at bounding box center [106, 687] width 193 height 32
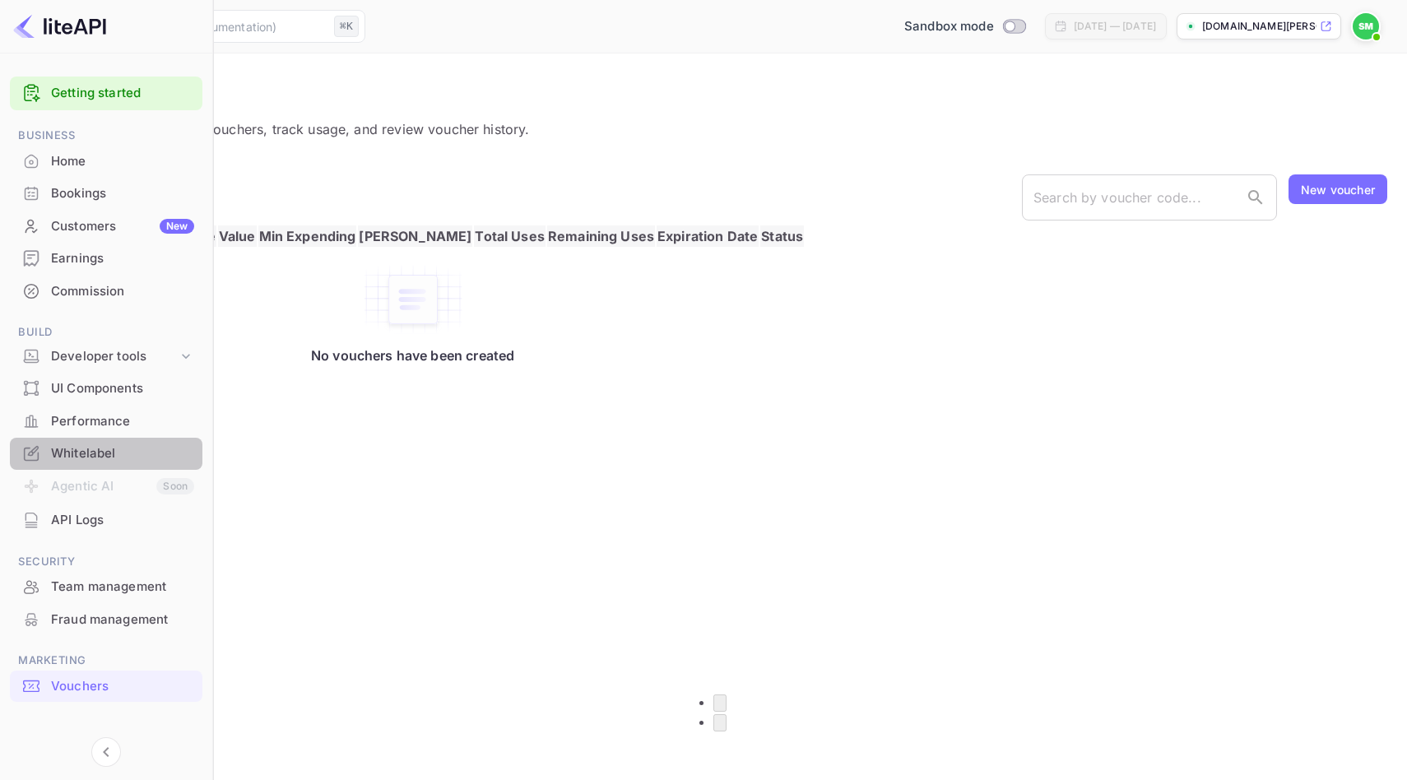
click at [92, 457] on div "Whitelabel" at bounding box center [122, 453] width 143 height 19
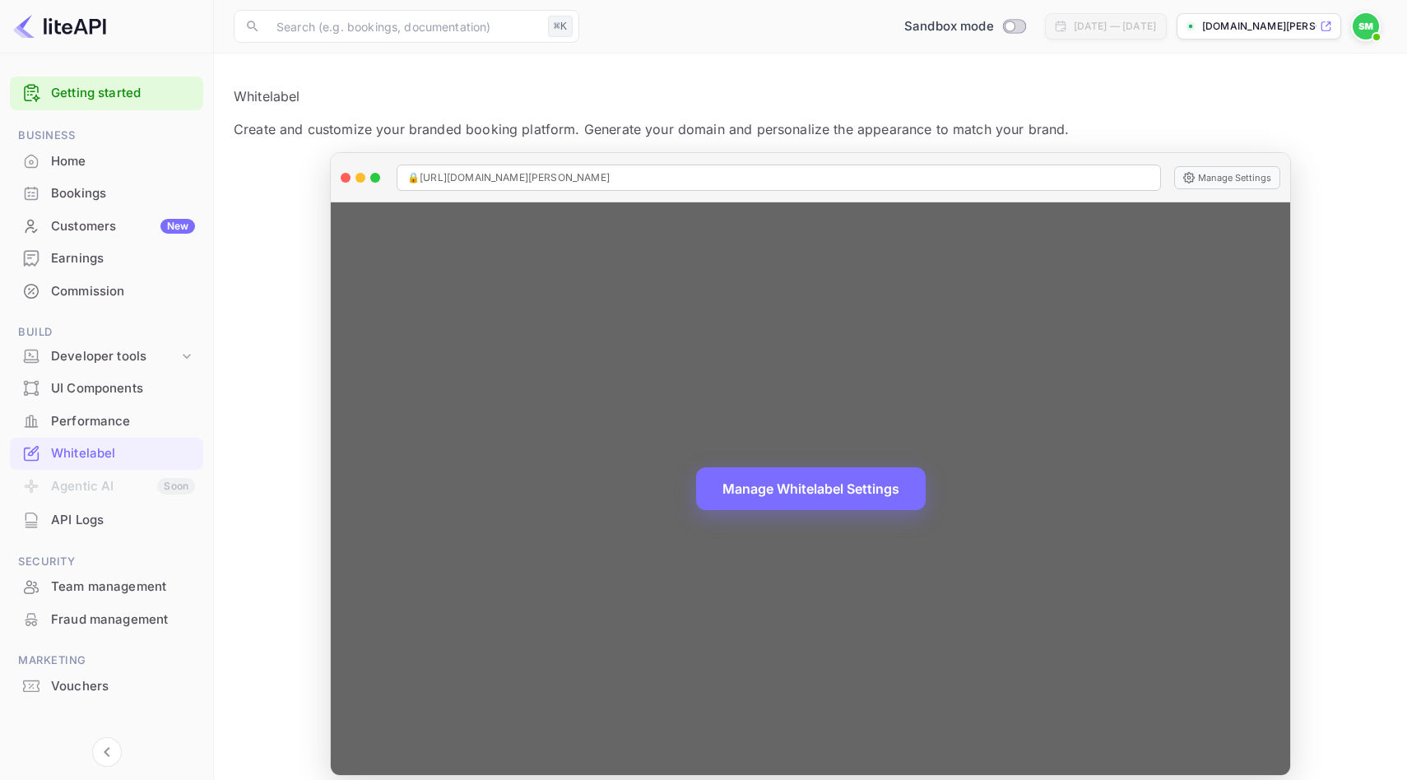
scroll to position [12, 0]
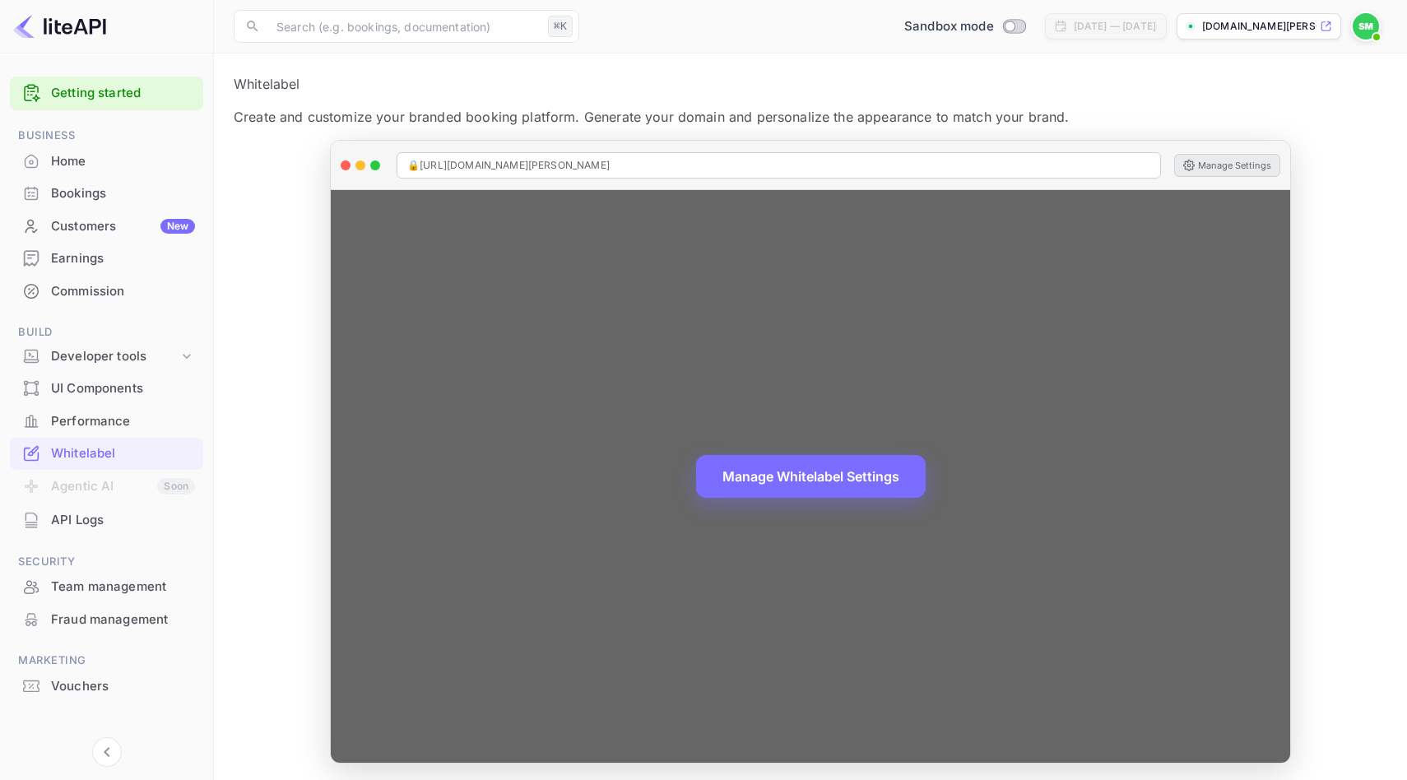
click at [1228, 169] on button "Manage Settings" at bounding box center [1227, 165] width 106 height 23
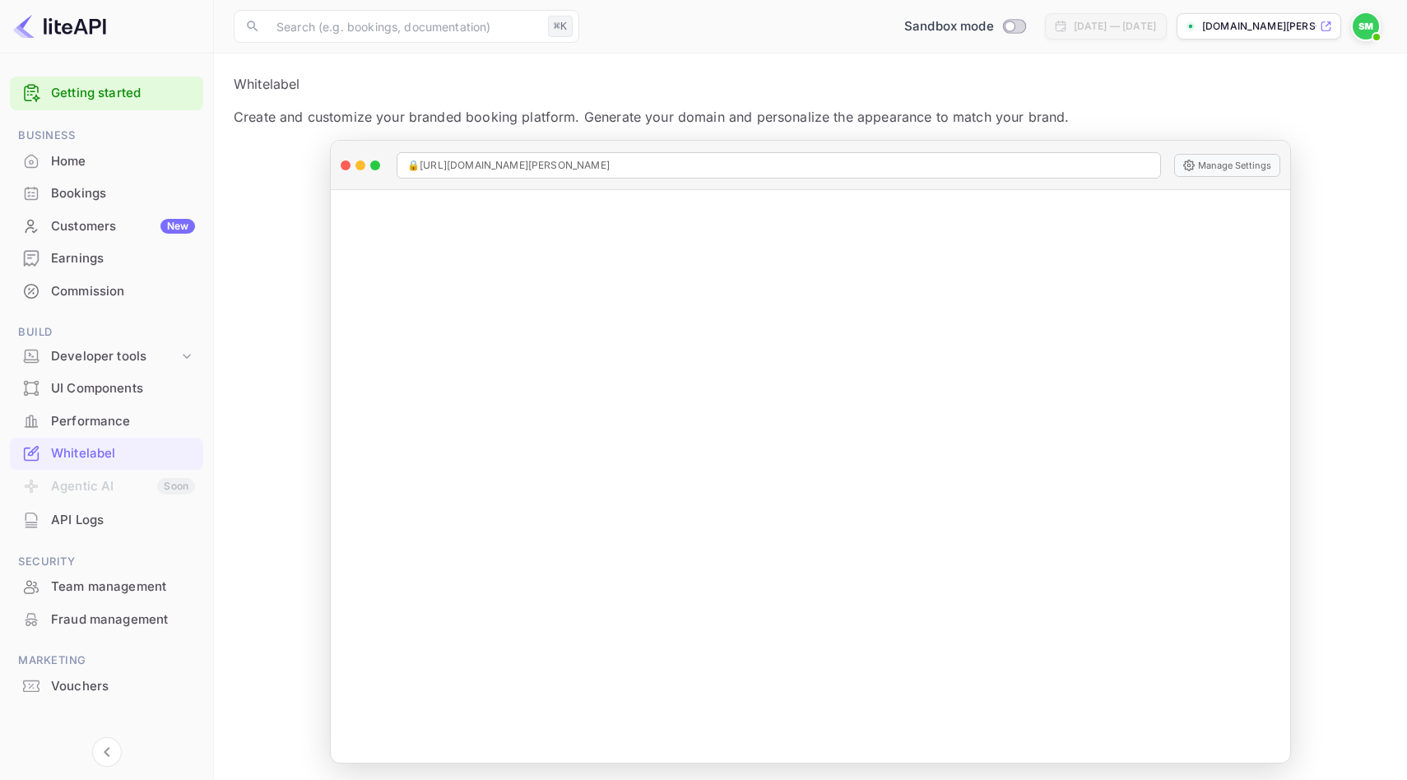
click at [1261, 22] on p "[DOMAIN_NAME][PERSON_NAME]..." at bounding box center [1259, 26] width 114 height 15
click at [92, 231] on div "Customers New" at bounding box center [123, 226] width 144 height 19
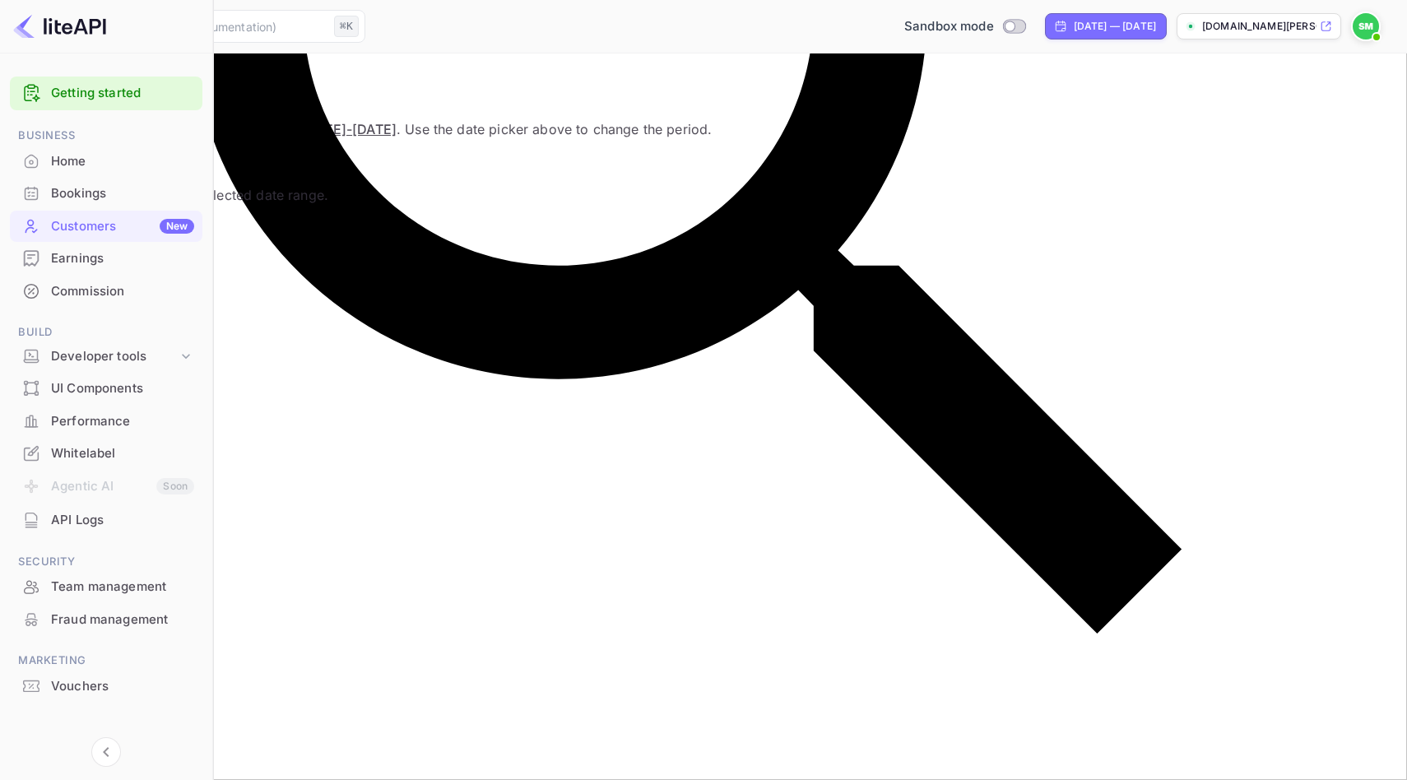
click at [73, 490] on li "Agentic AI Soon" at bounding box center [106, 487] width 193 height 35
click at [93, 423] on div "Performance" at bounding box center [122, 421] width 143 height 19
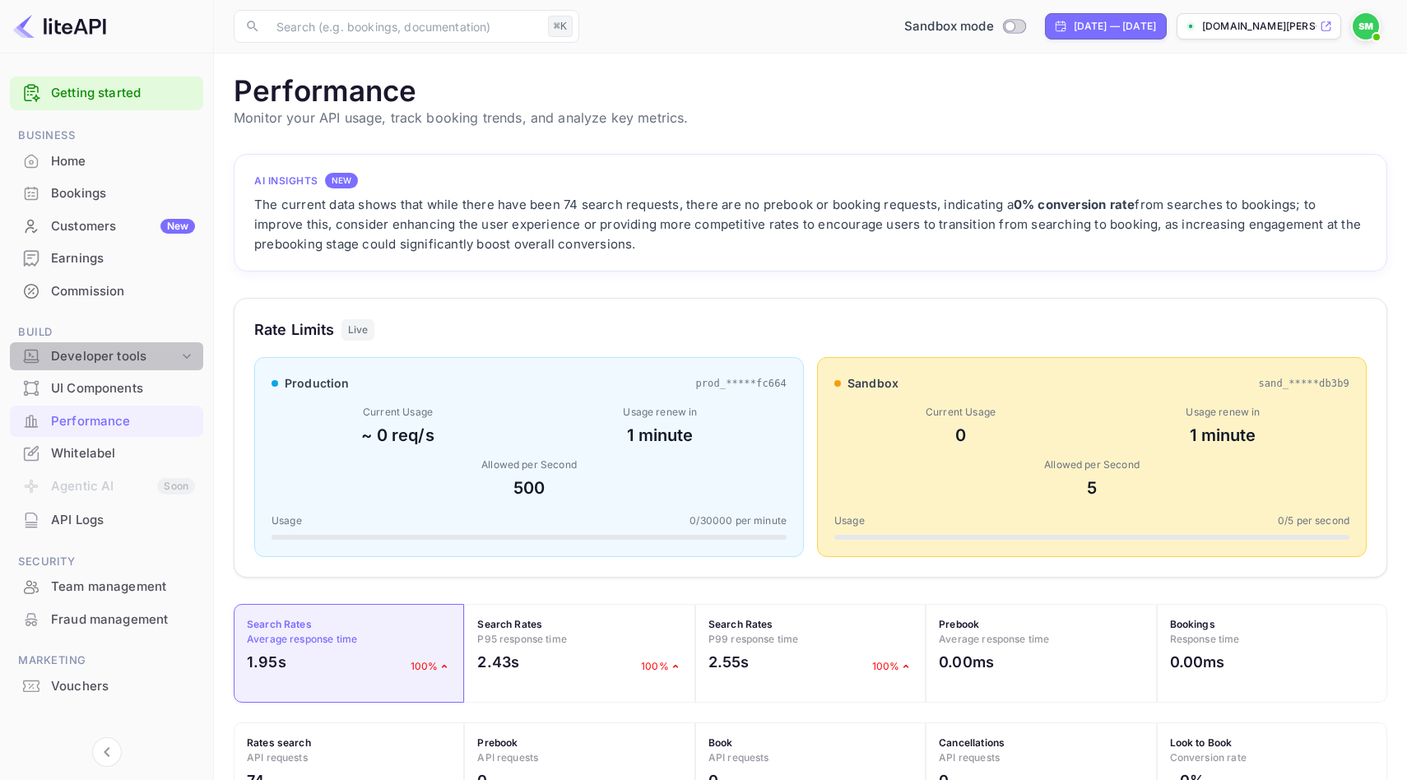
click at [95, 365] on div "Developer tools" at bounding box center [106, 356] width 193 height 29
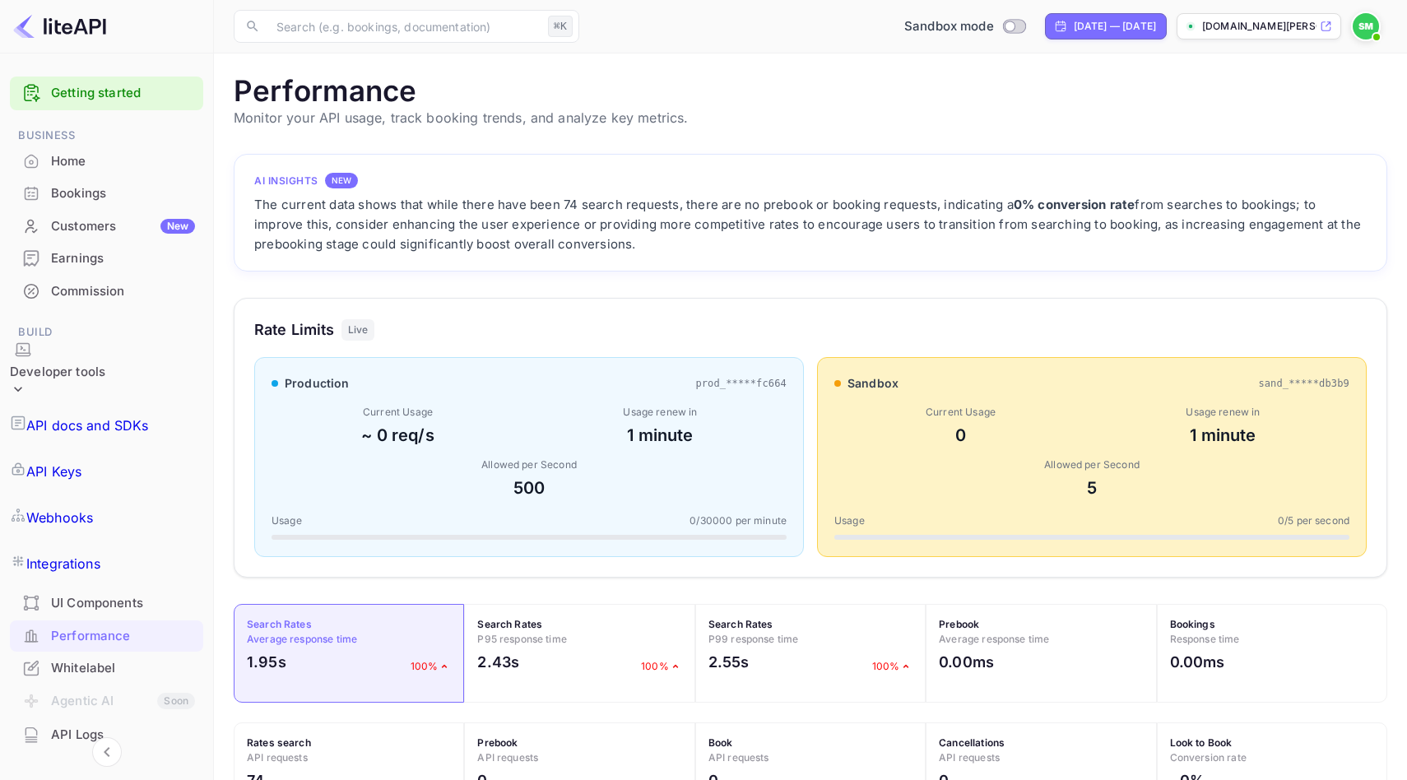
click at [81, 462] on p "API Keys" at bounding box center [53, 472] width 55 height 20
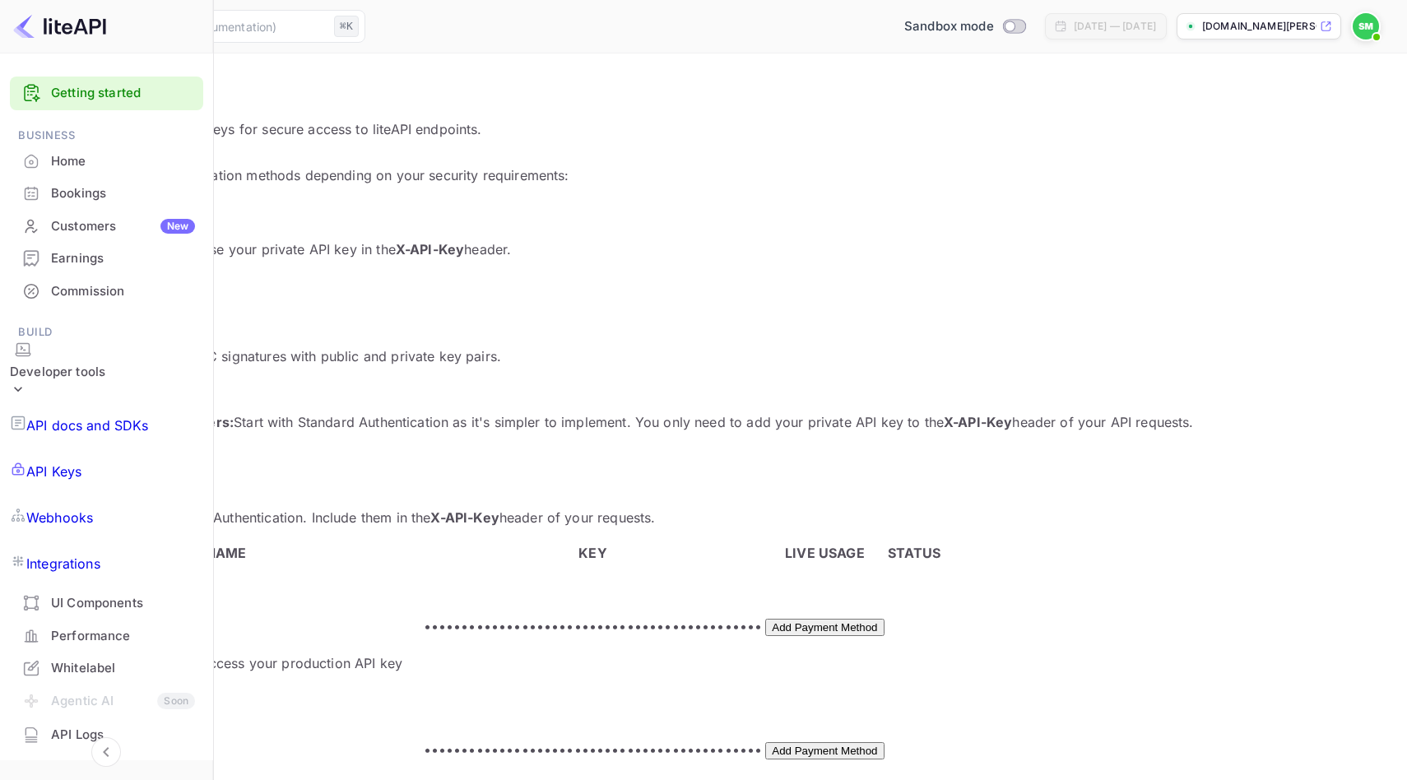
click at [1372, 29] on img at bounding box center [1366, 26] width 26 height 26
click at [1253, 121] on div "Settings" at bounding box center [1285, 129] width 189 height 39
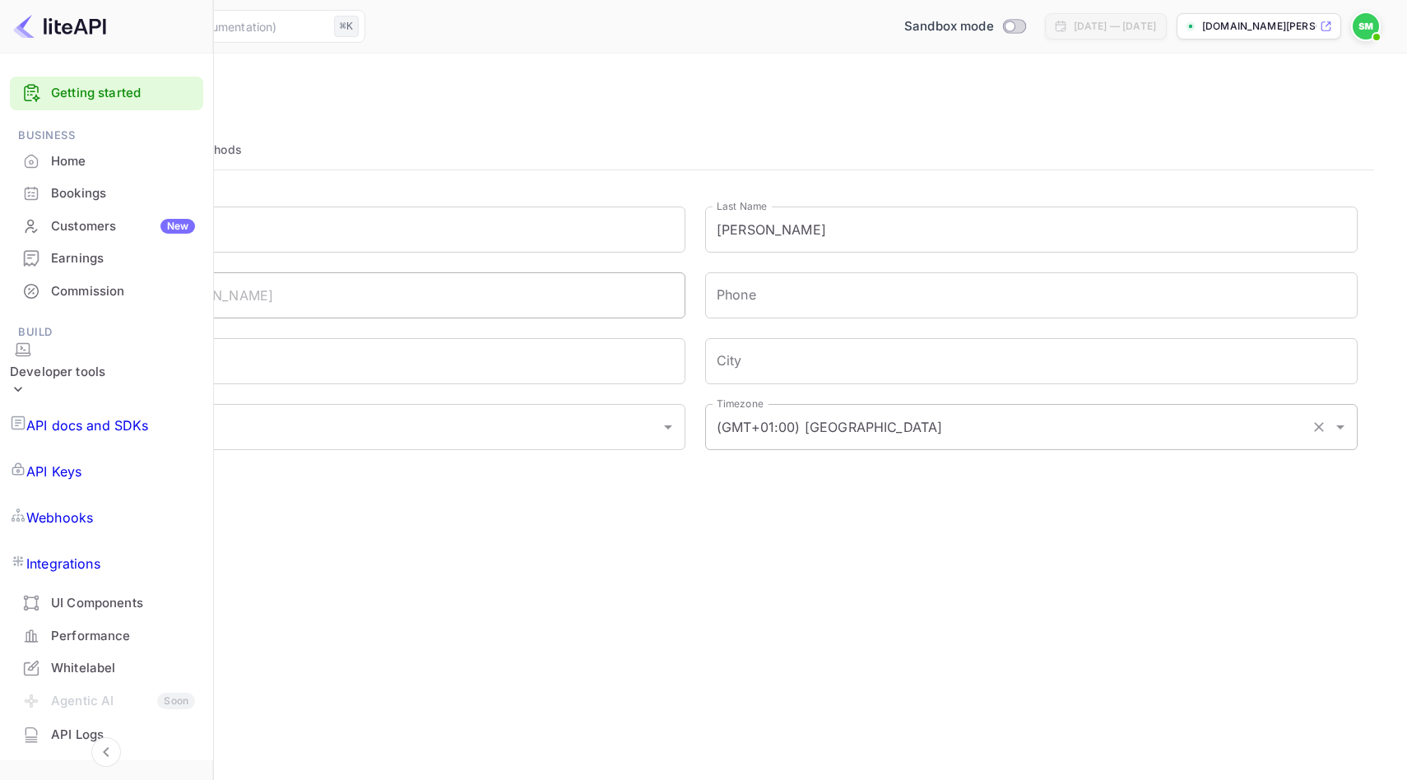
click at [868, 430] on input "(GMT+01:00) Madrid" at bounding box center [1009, 426] width 592 height 31
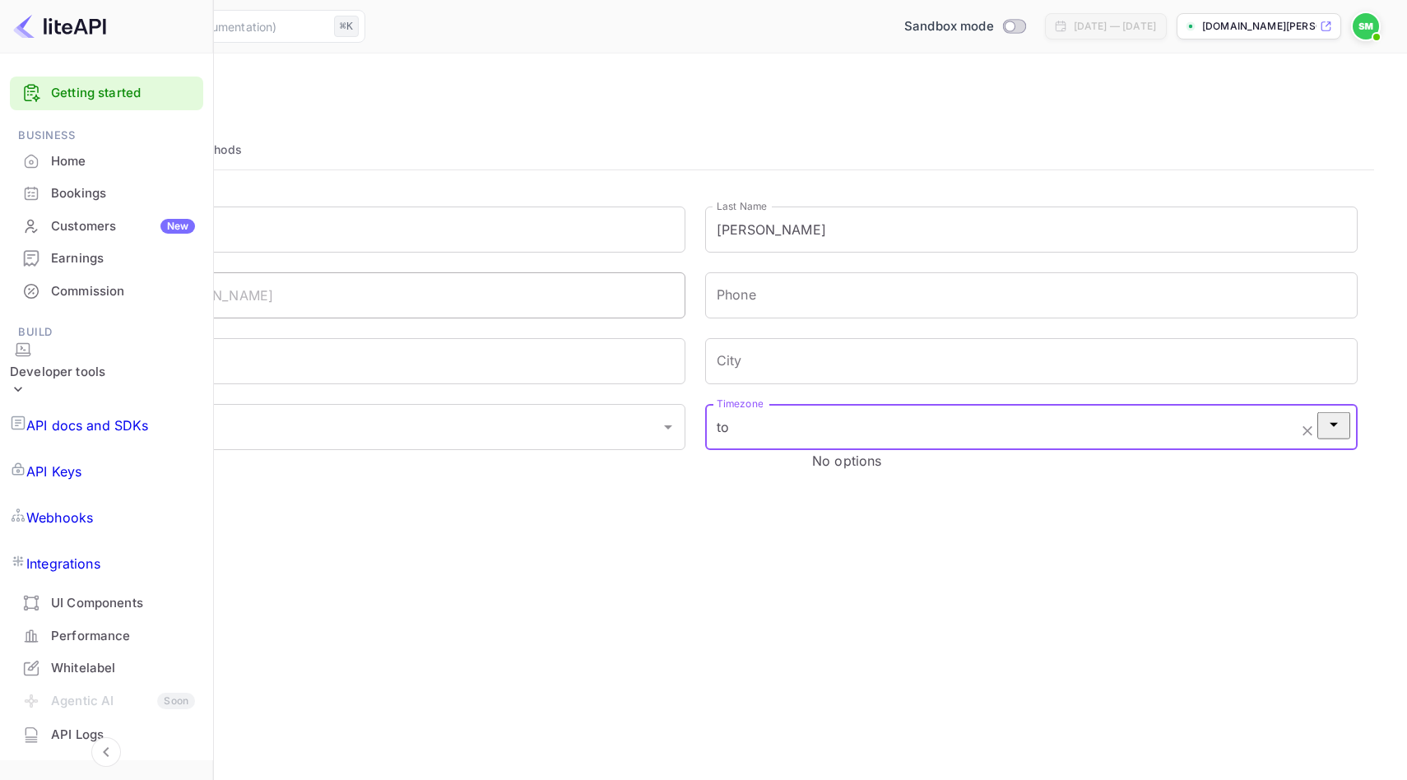
type input "t"
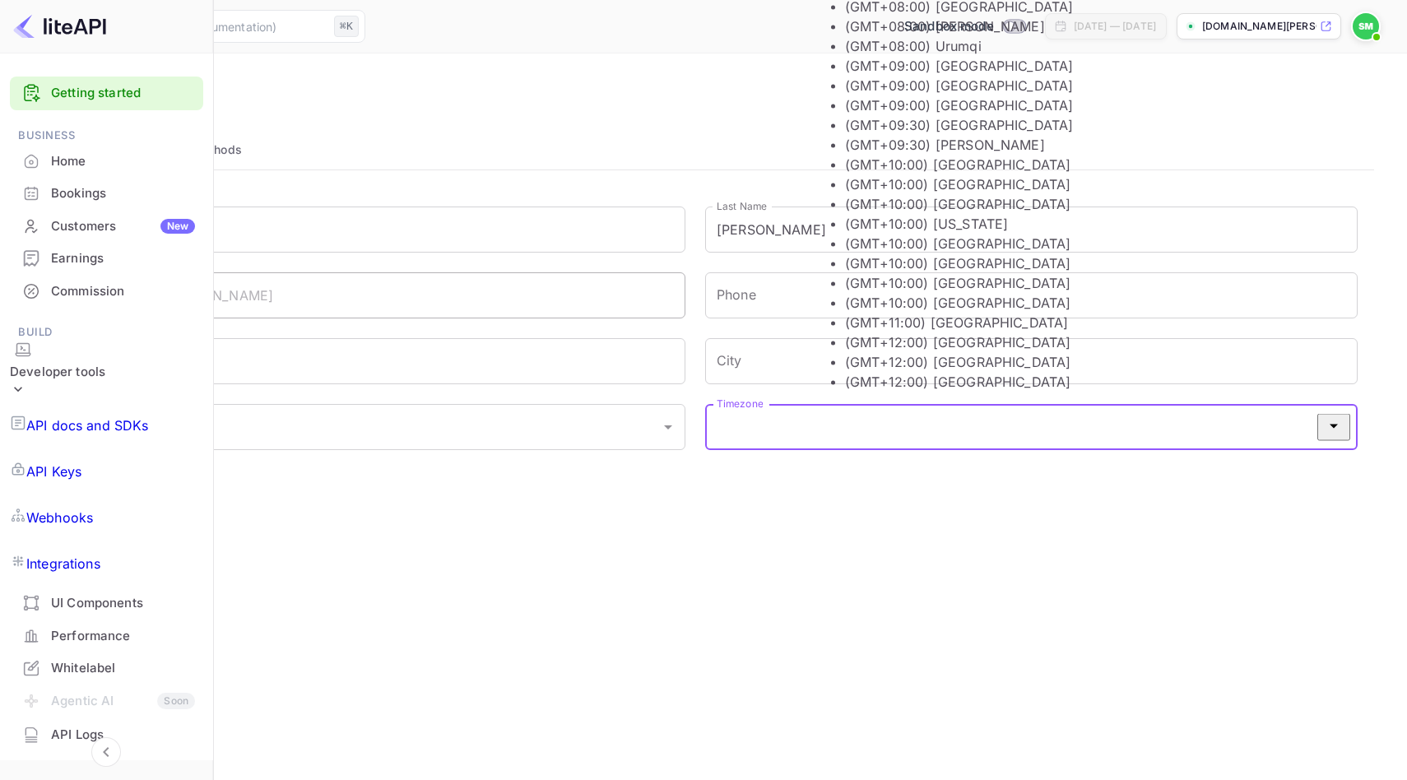
scroll to position [214, 0]
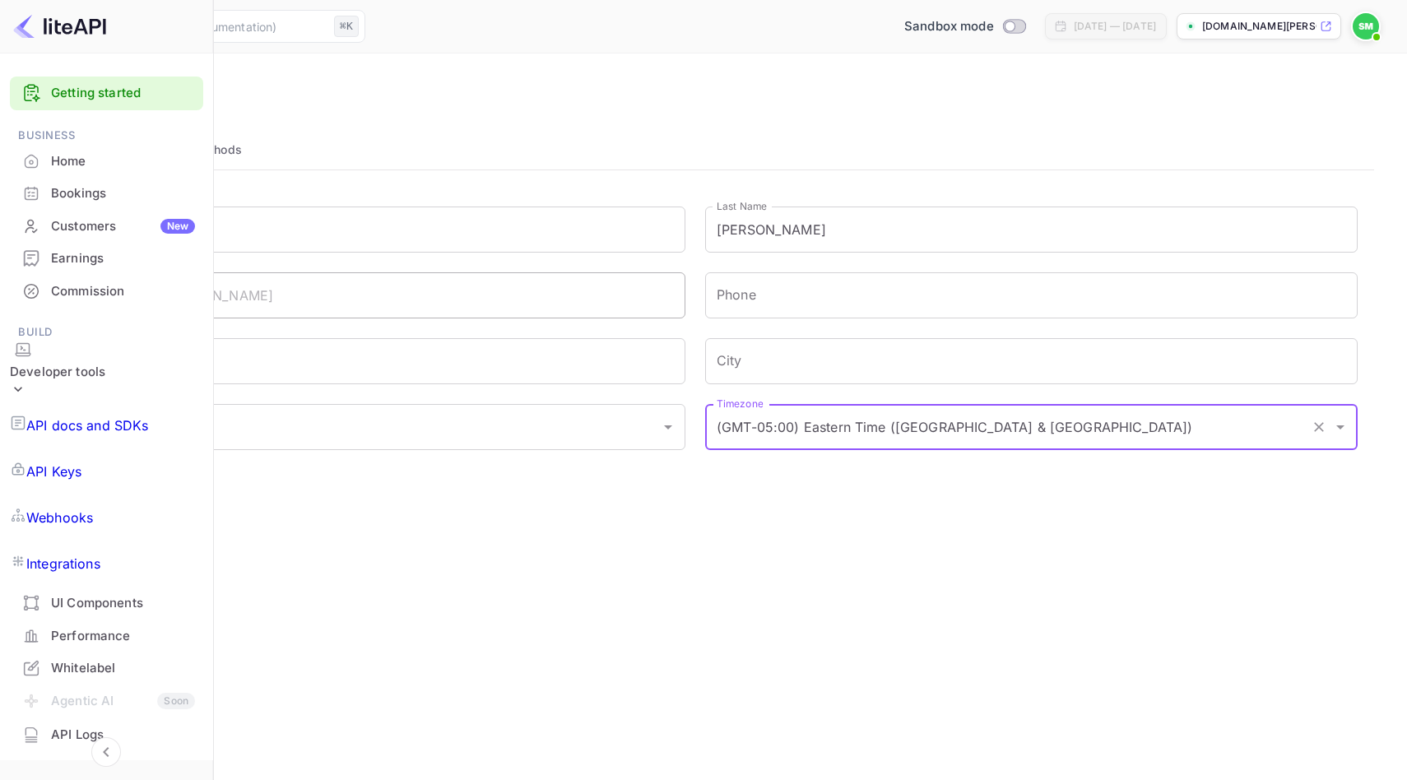
type input "(GMT-05:00) Eastern Time (US & Canada)"
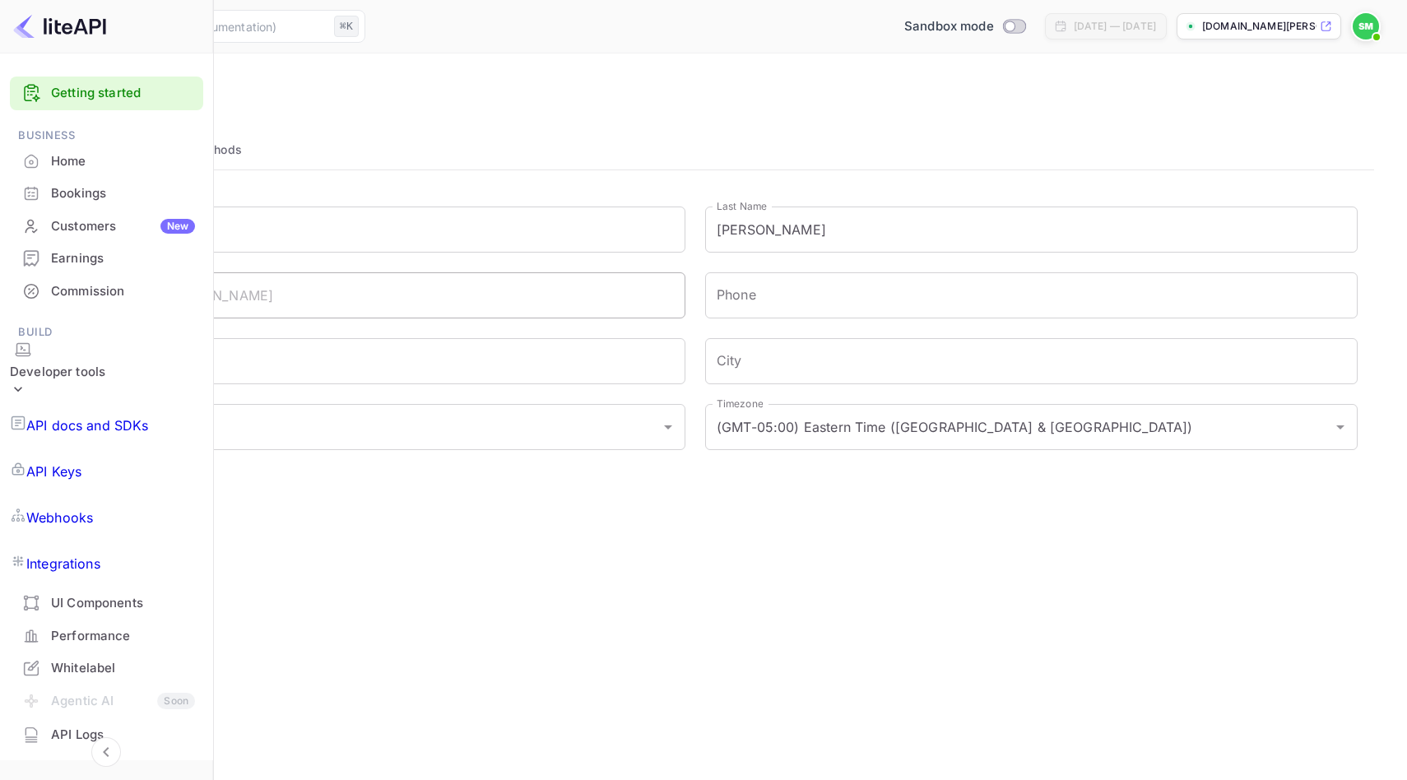
click at [1111, 606] on main "Settings User Profile Payment methods First Name Sheroy First Name Last Name Mi…" at bounding box center [703, 416] width 1407 height 727
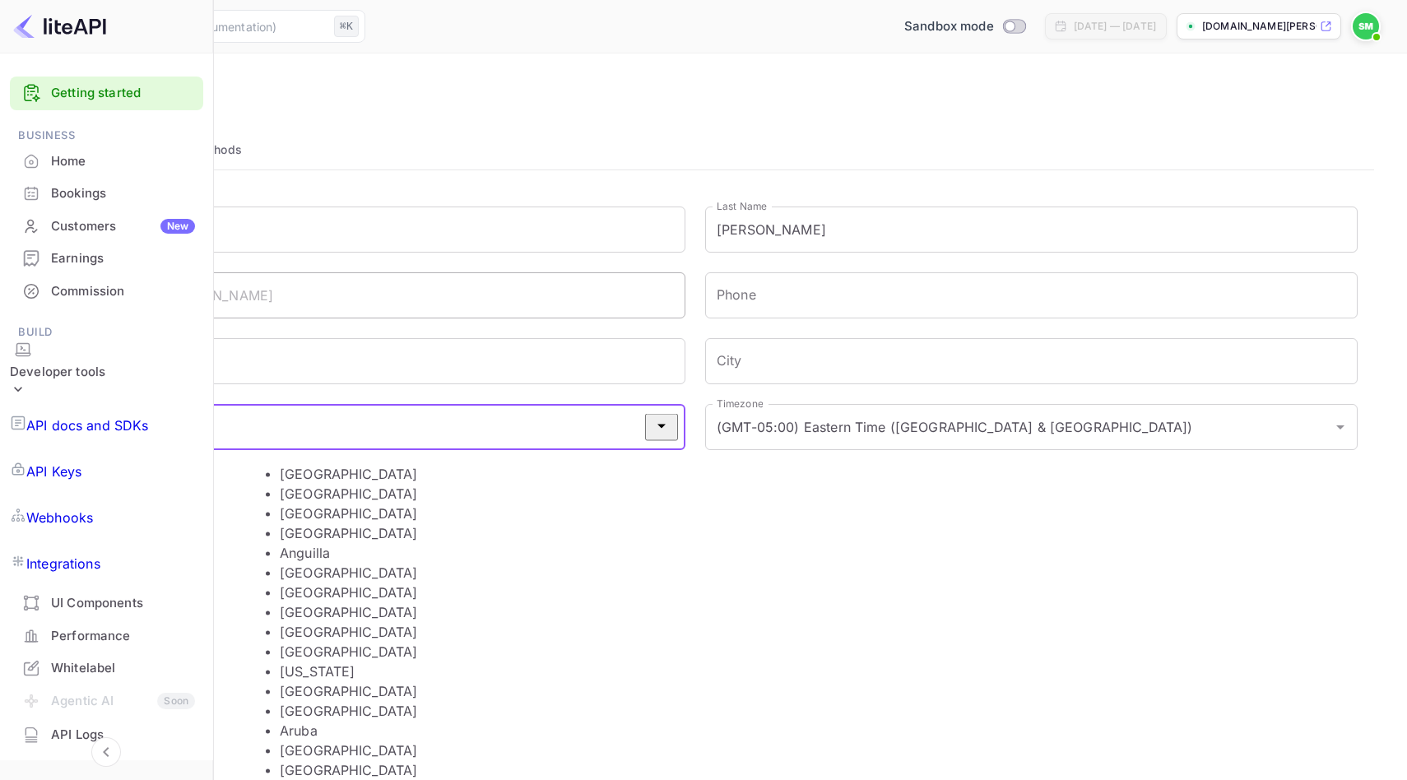
click at [424, 431] on input "Country" at bounding box center [346, 426] width 613 height 31
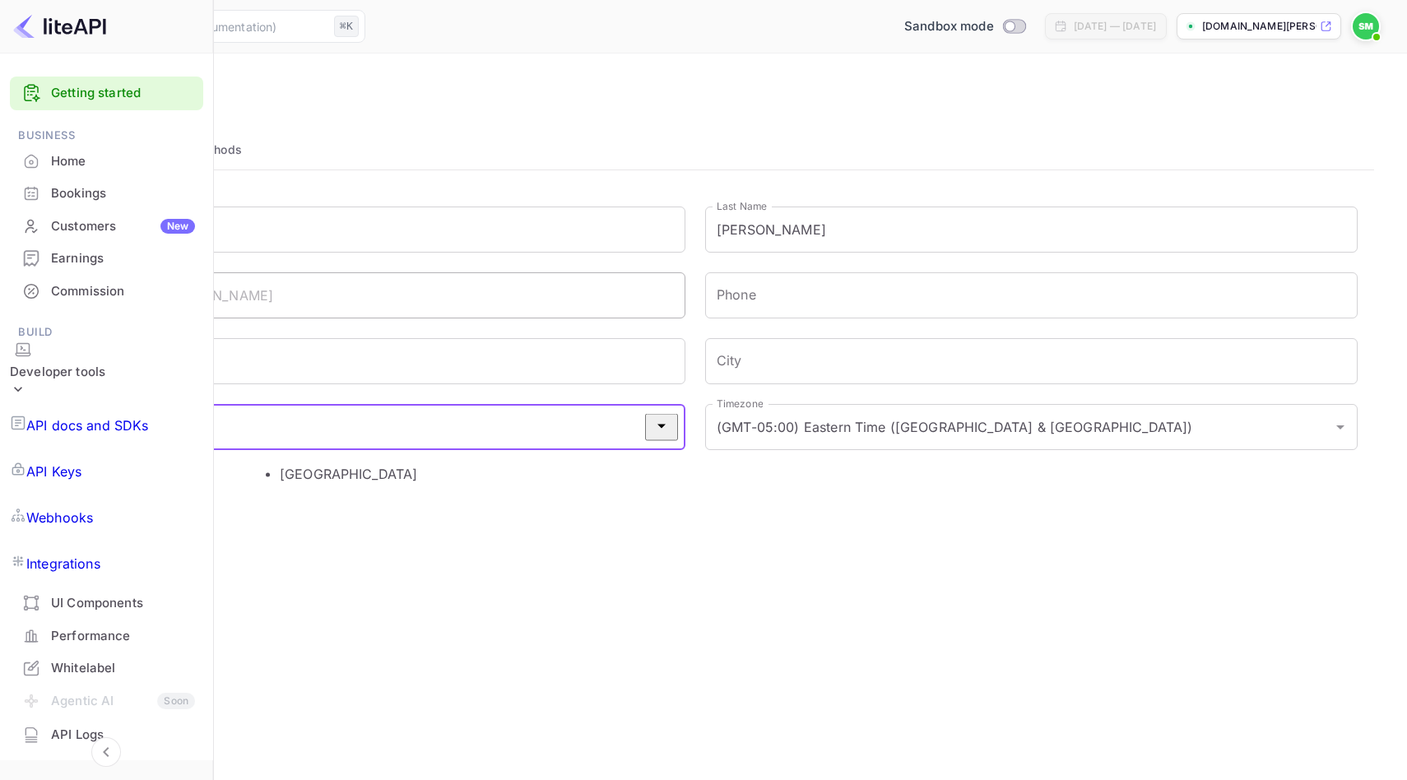
click at [338, 471] on li "Canada" at bounding box center [536, 474] width 513 height 20
type input "Canada"
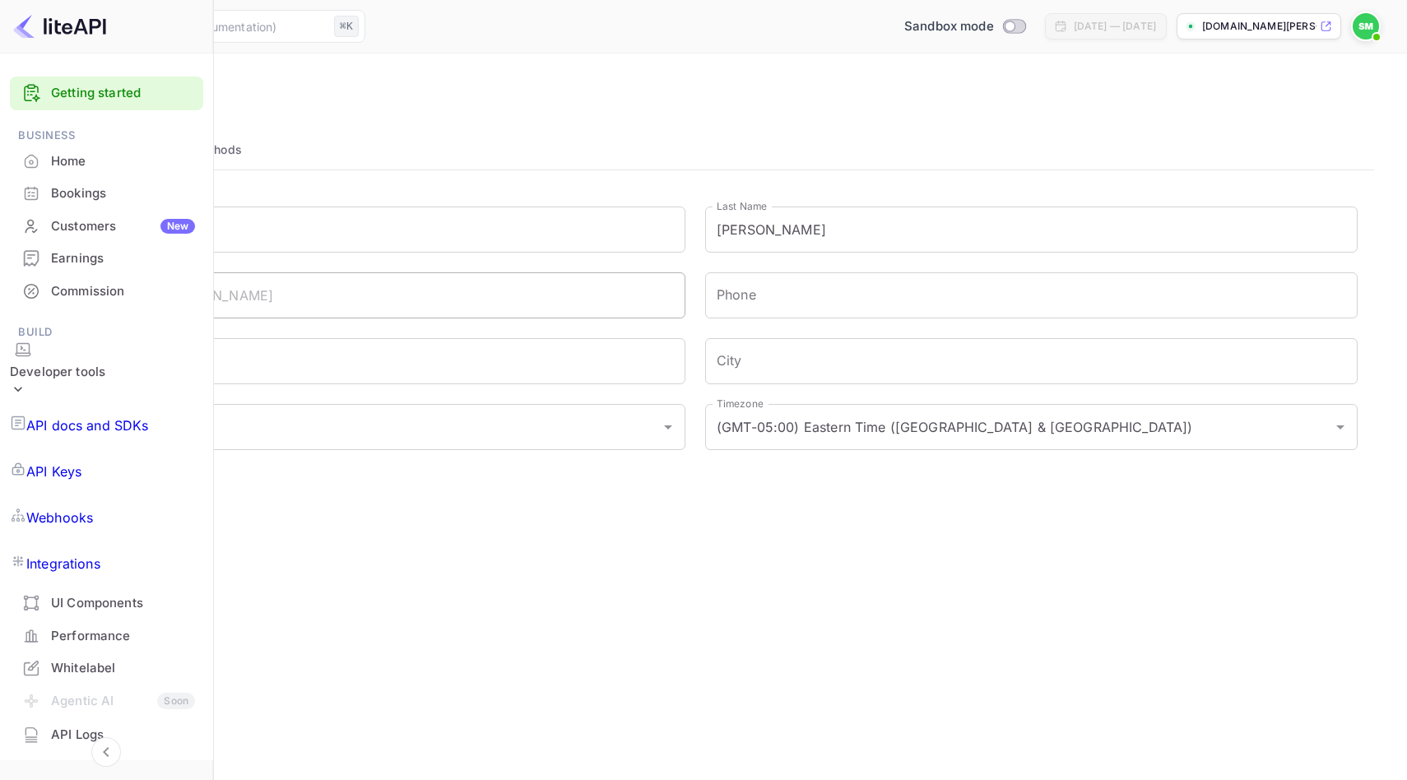
click at [135, 515] on button "Update profile" at bounding box center [84, 512] width 102 height 33
click at [256, 142] on button "Payment methods" at bounding box center [191, 149] width 129 height 39
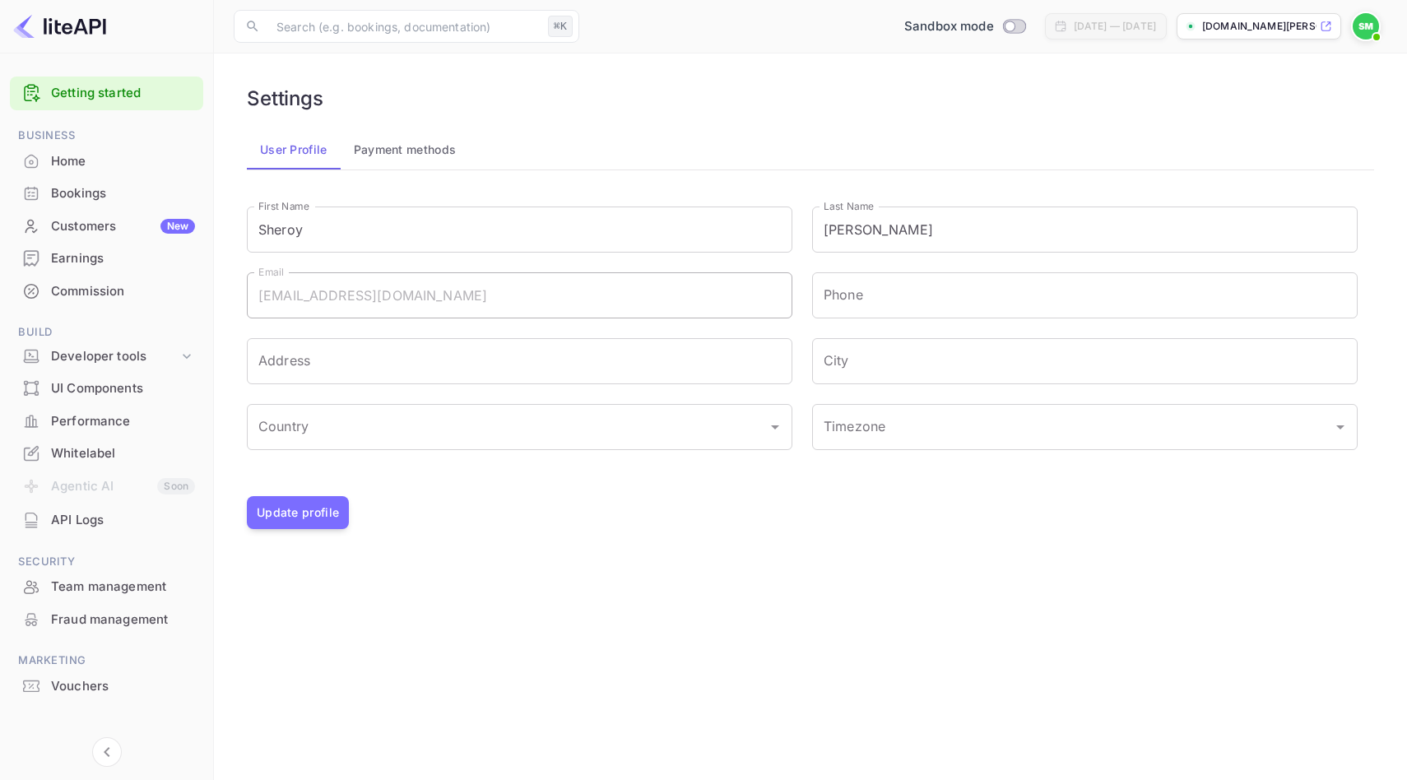
click at [411, 137] on button "Payment methods" at bounding box center [405, 149] width 129 height 39
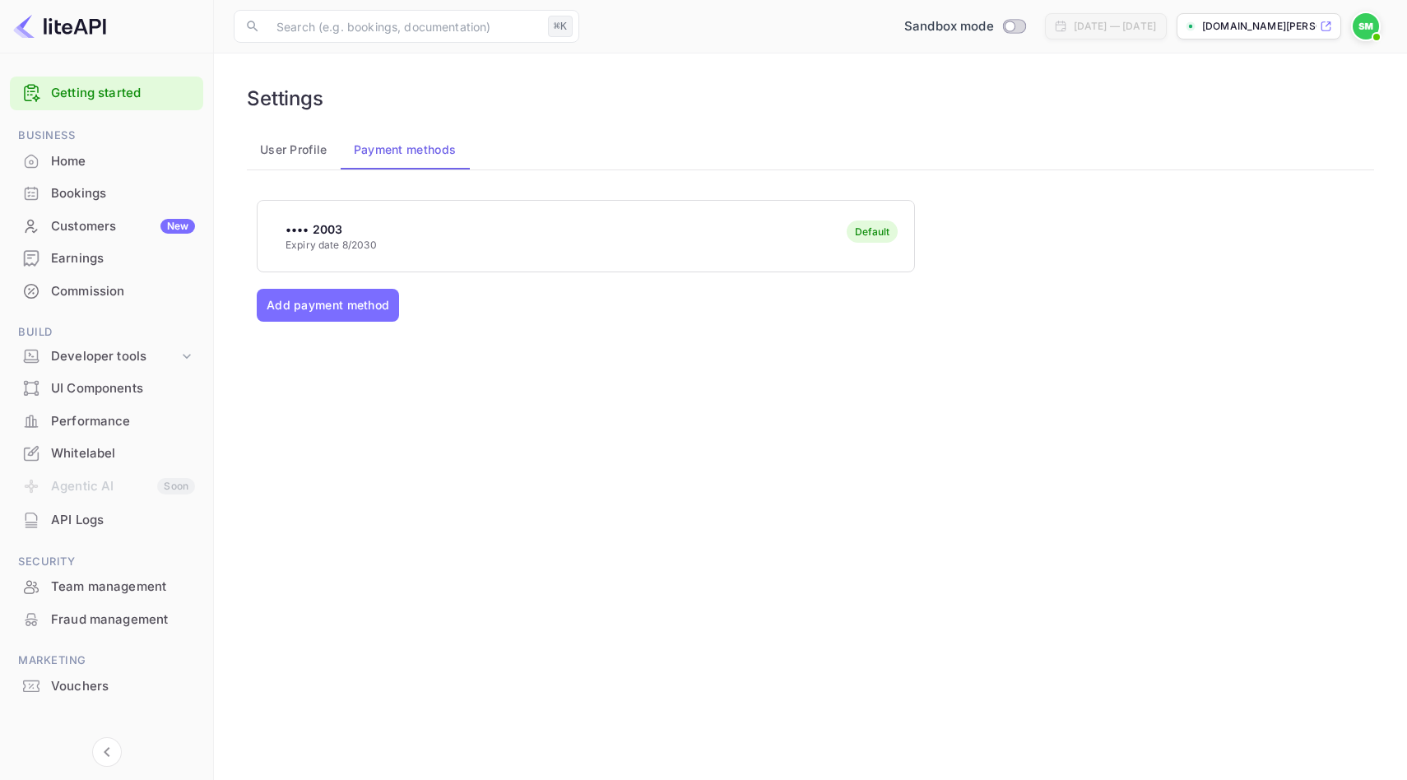
click at [77, 216] on div "Customers New" at bounding box center [106, 227] width 193 height 32
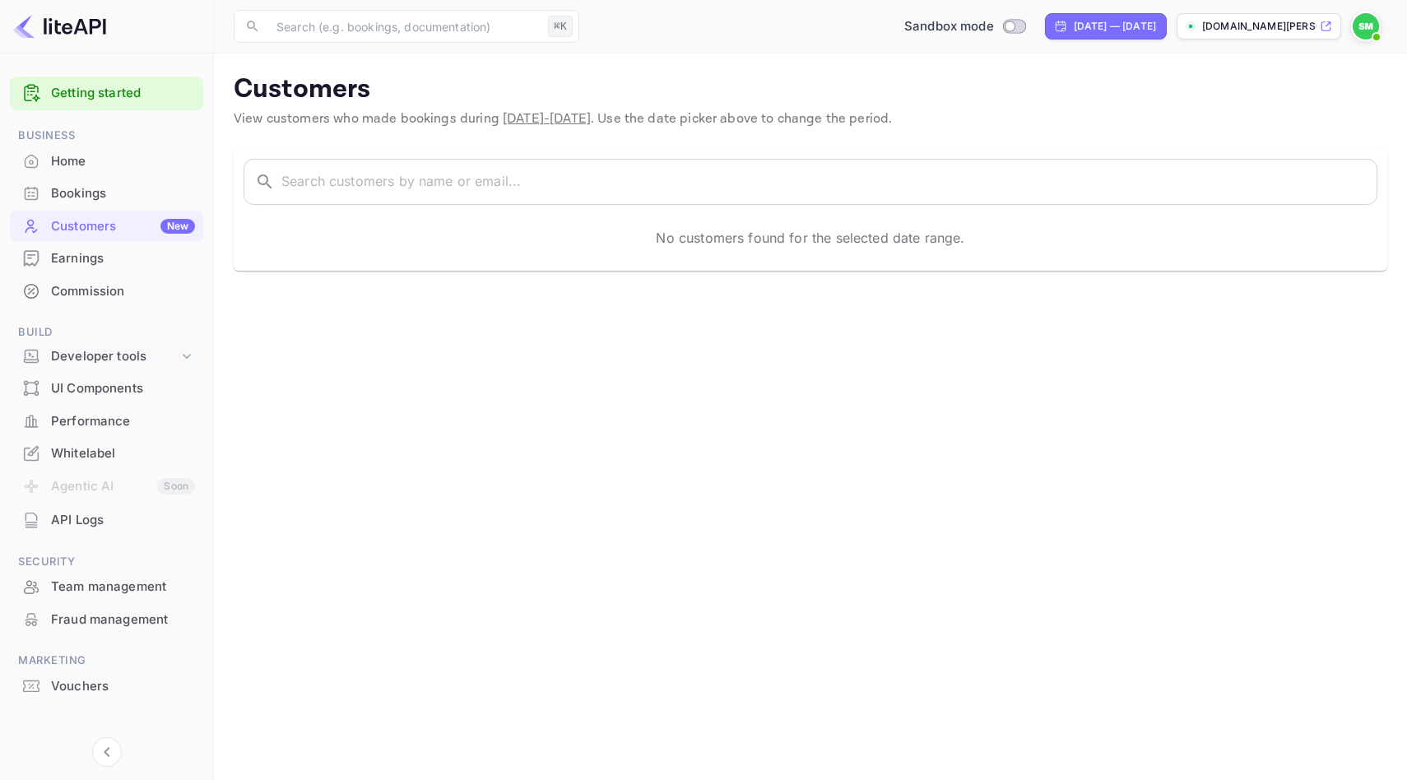
click at [86, 350] on div "Developer tools" at bounding box center [115, 356] width 128 height 19
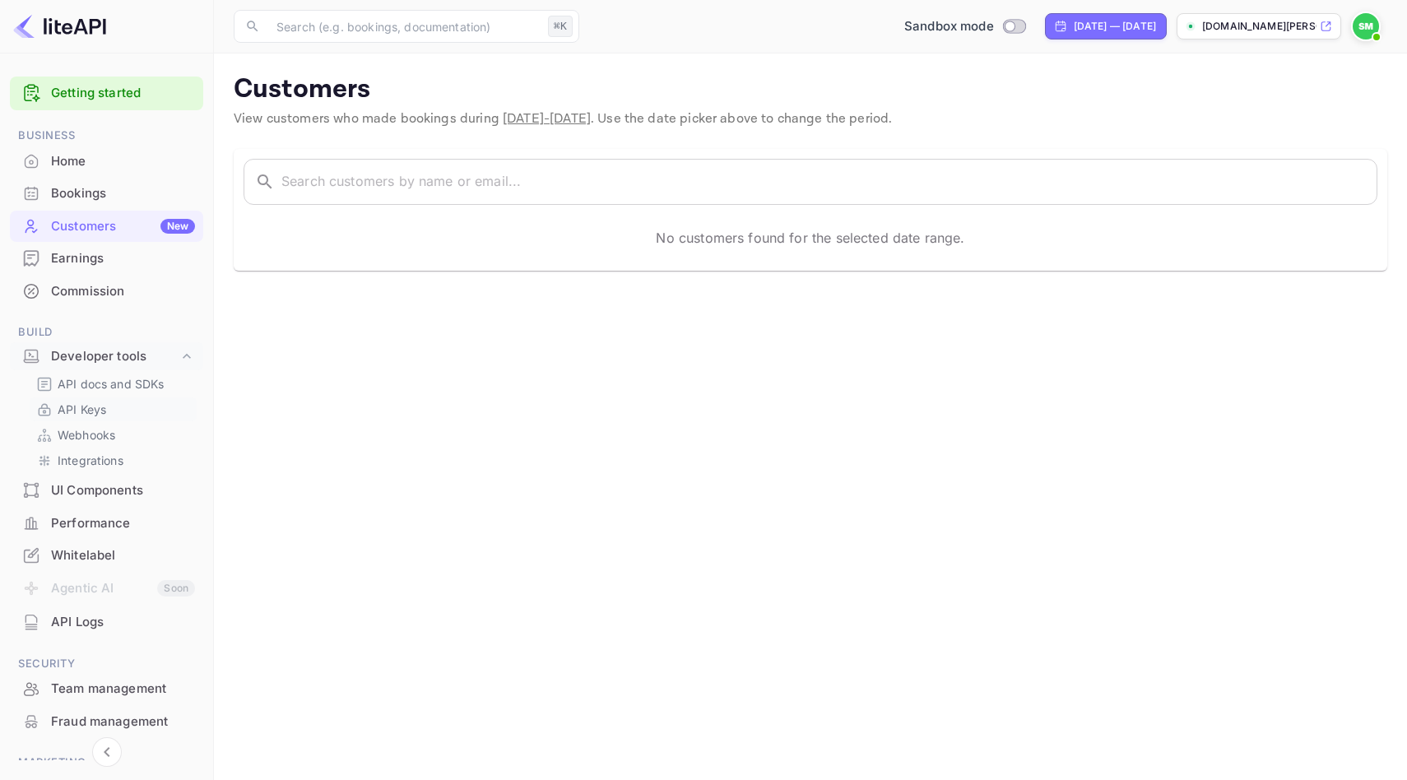
click at [88, 409] on p "API Keys" at bounding box center [82, 409] width 49 height 17
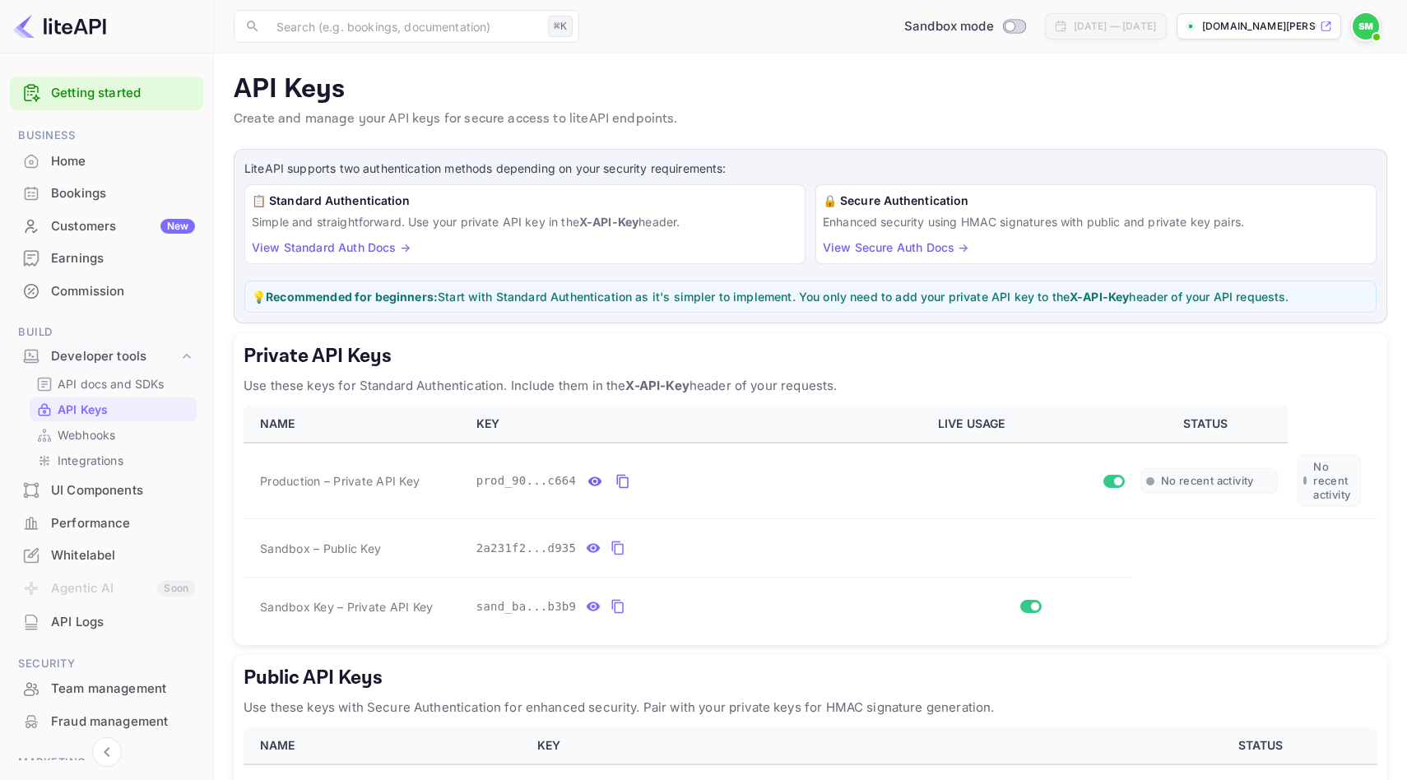
click at [105, 555] on div "Whitelabel" at bounding box center [123, 555] width 144 height 19
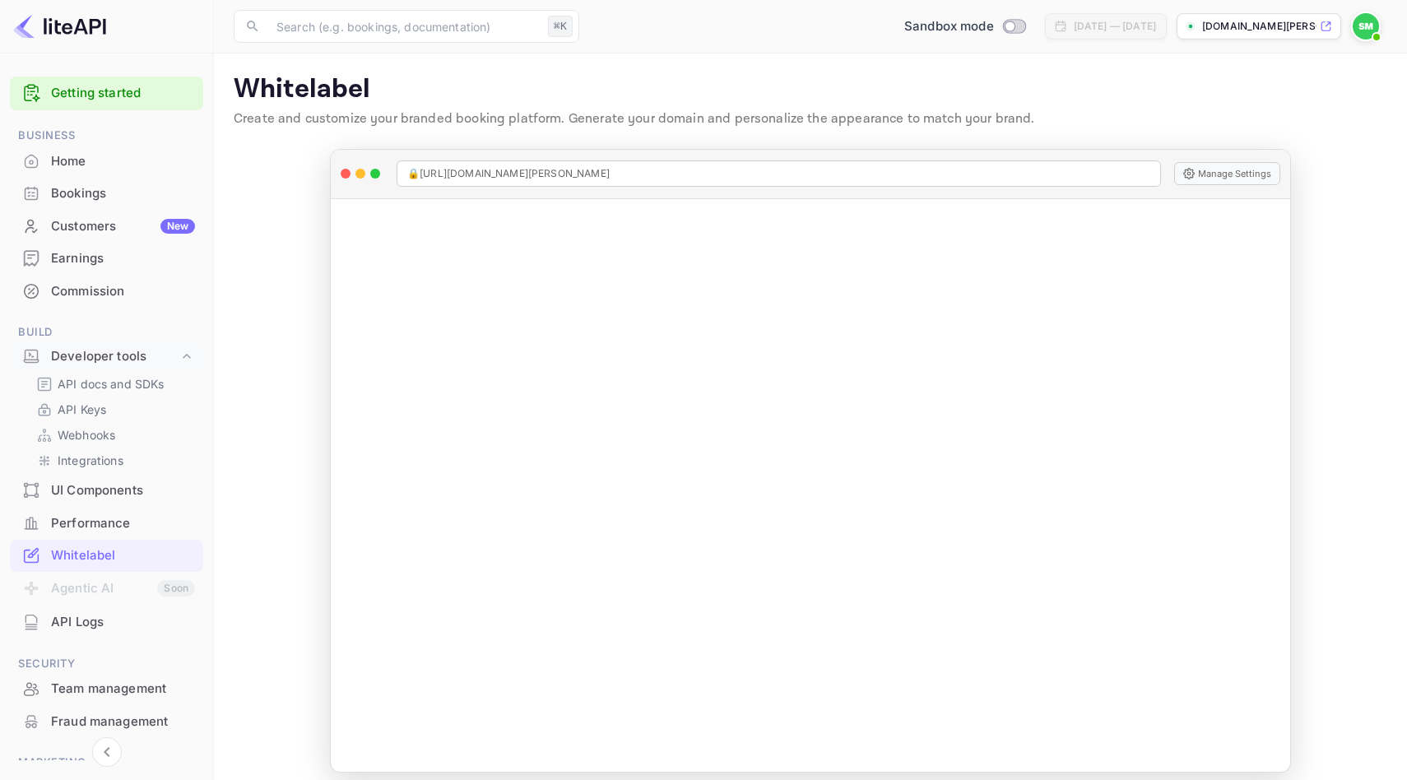
click at [96, 530] on div "Performance" at bounding box center [123, 523] width 144 height 19
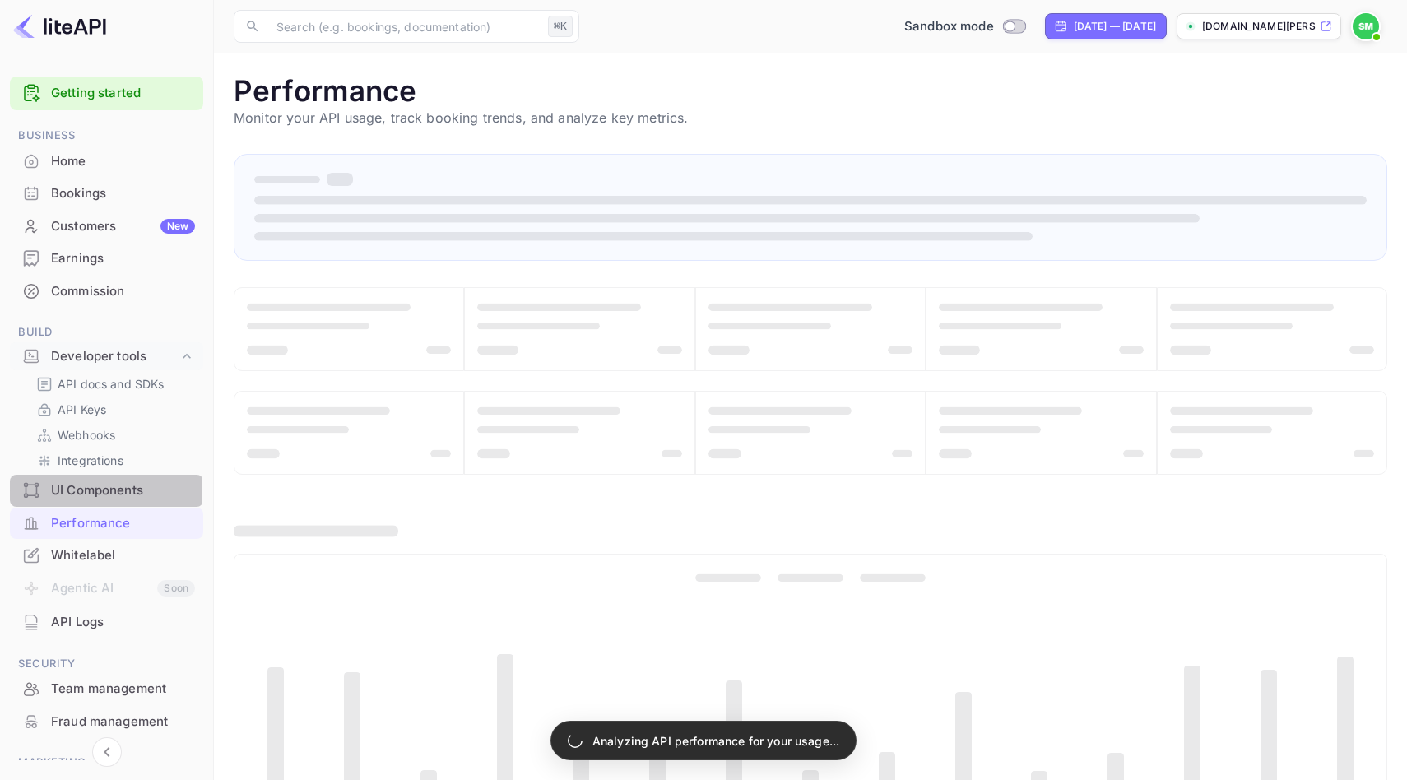
click at [91, 490] on div "UI Components" at bounding box center [123, 490] width 144 height 19
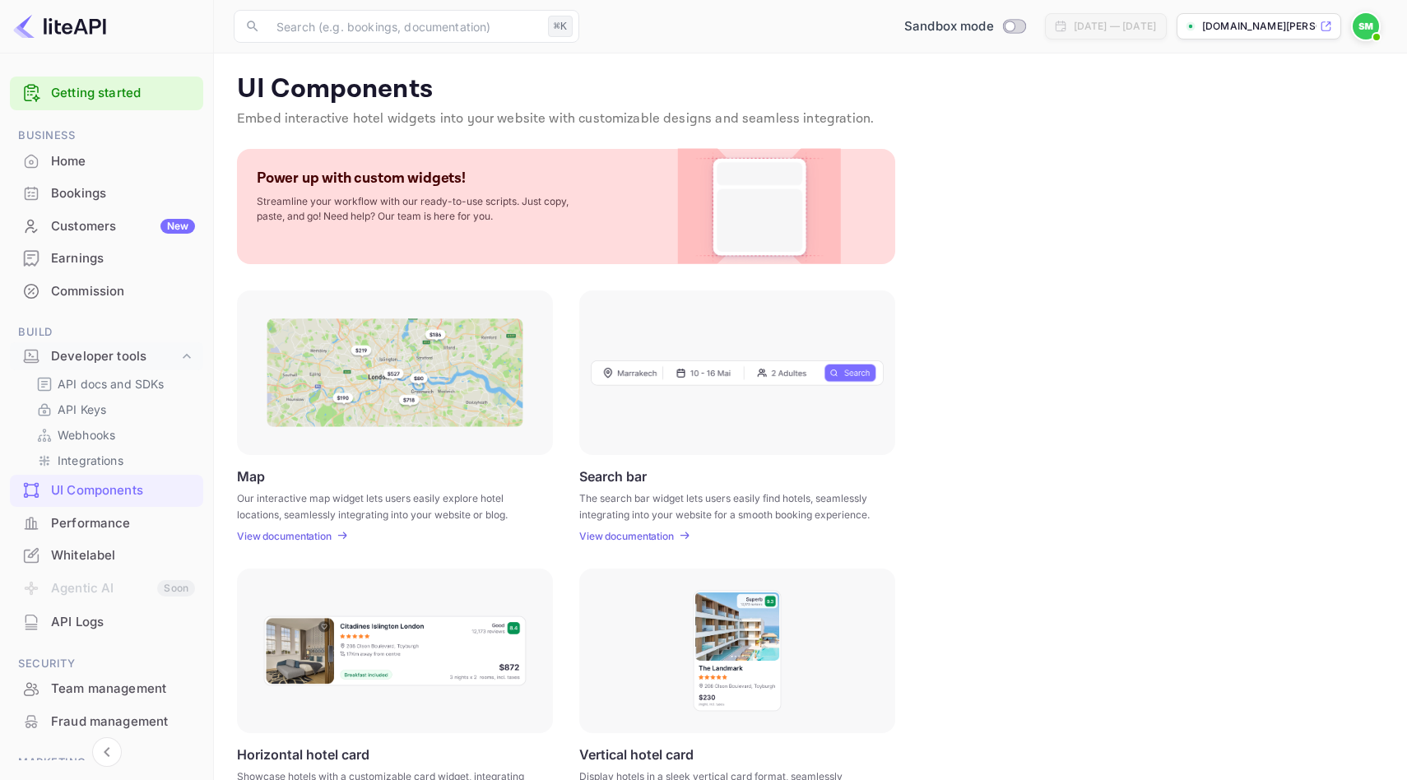
click at [693, 190] on img at bounding box center [759, 206] width 133 height 115
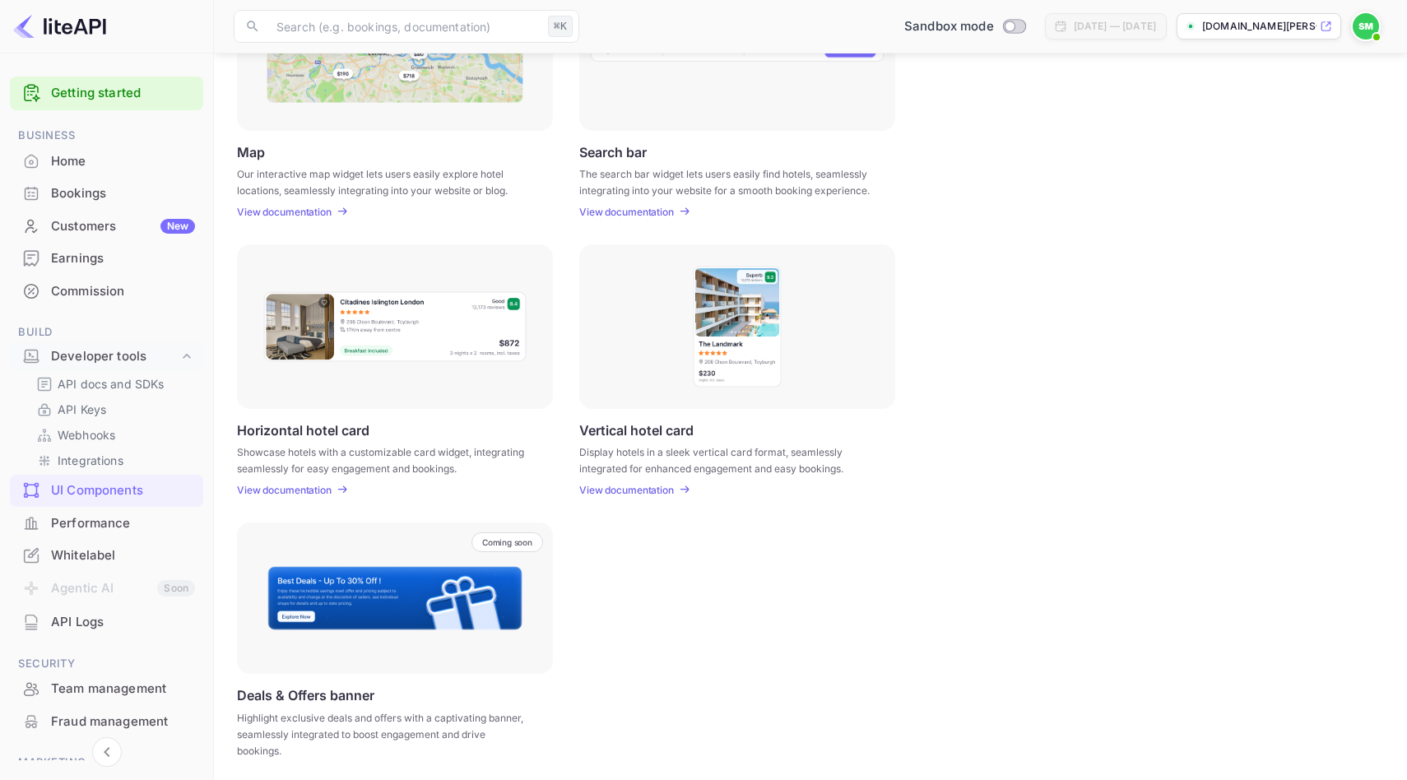
scroll to position [328, 0]
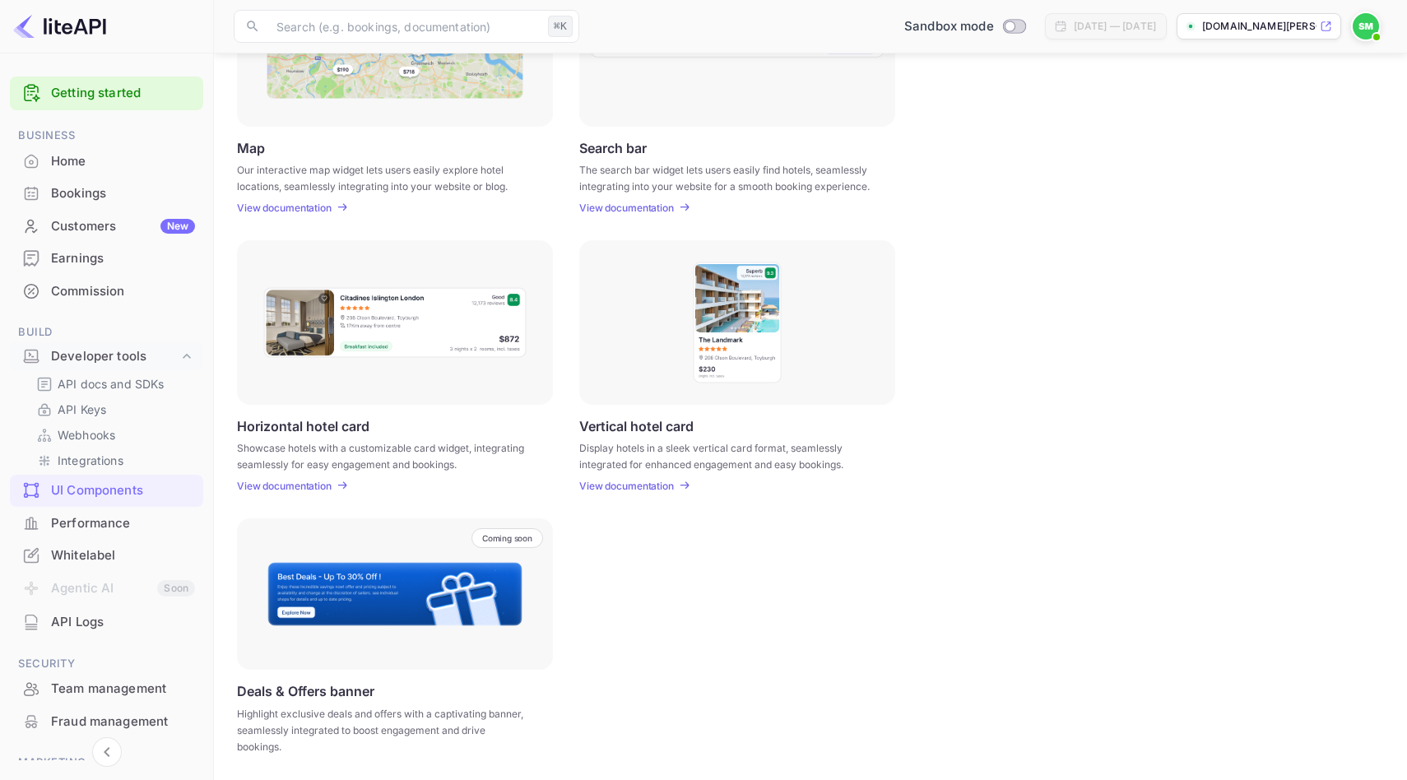
click at [443, 593] on img at bounding box center [395, 594] width 257 height 66
click at [495, 544] on div "Coming soon" at bounding box center [507, 538] width 72 height 20
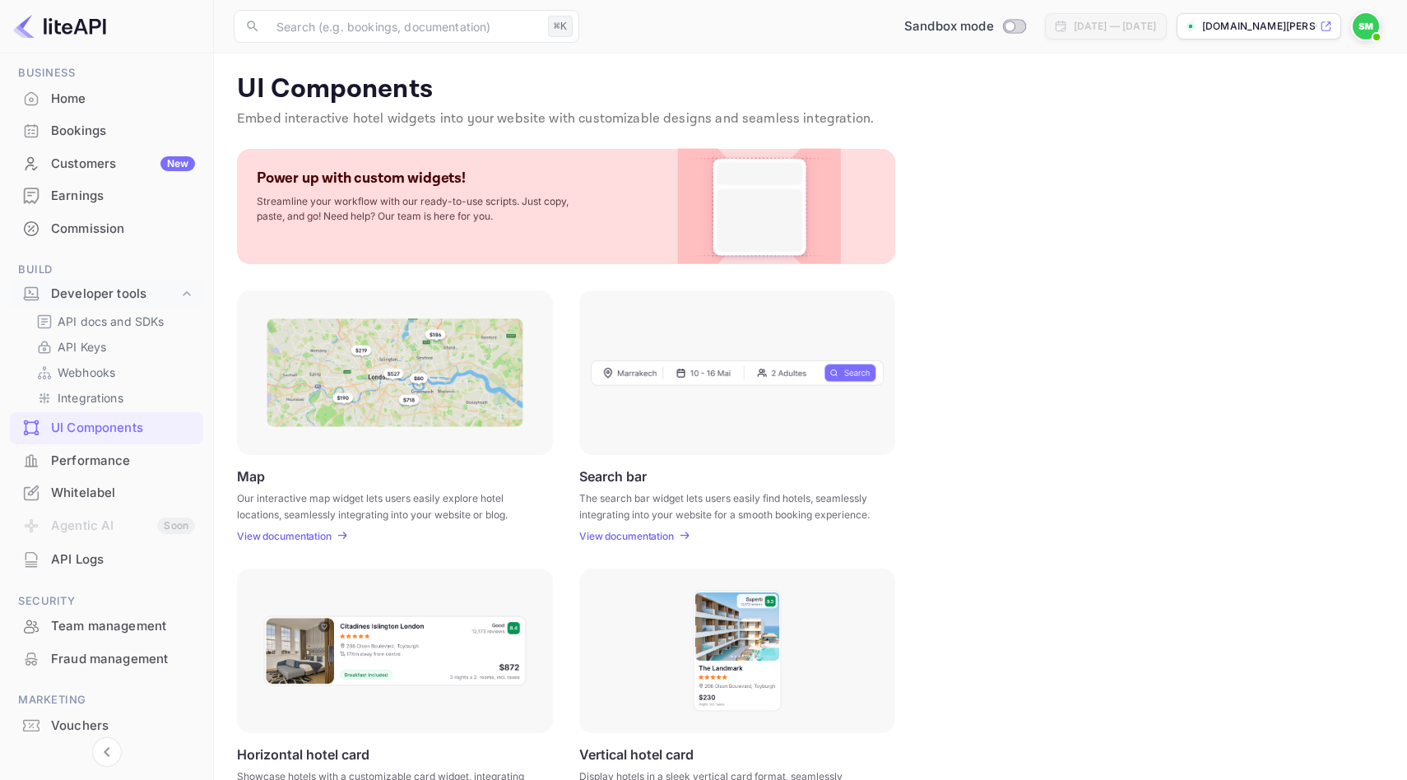
scroll to position [115, 0]
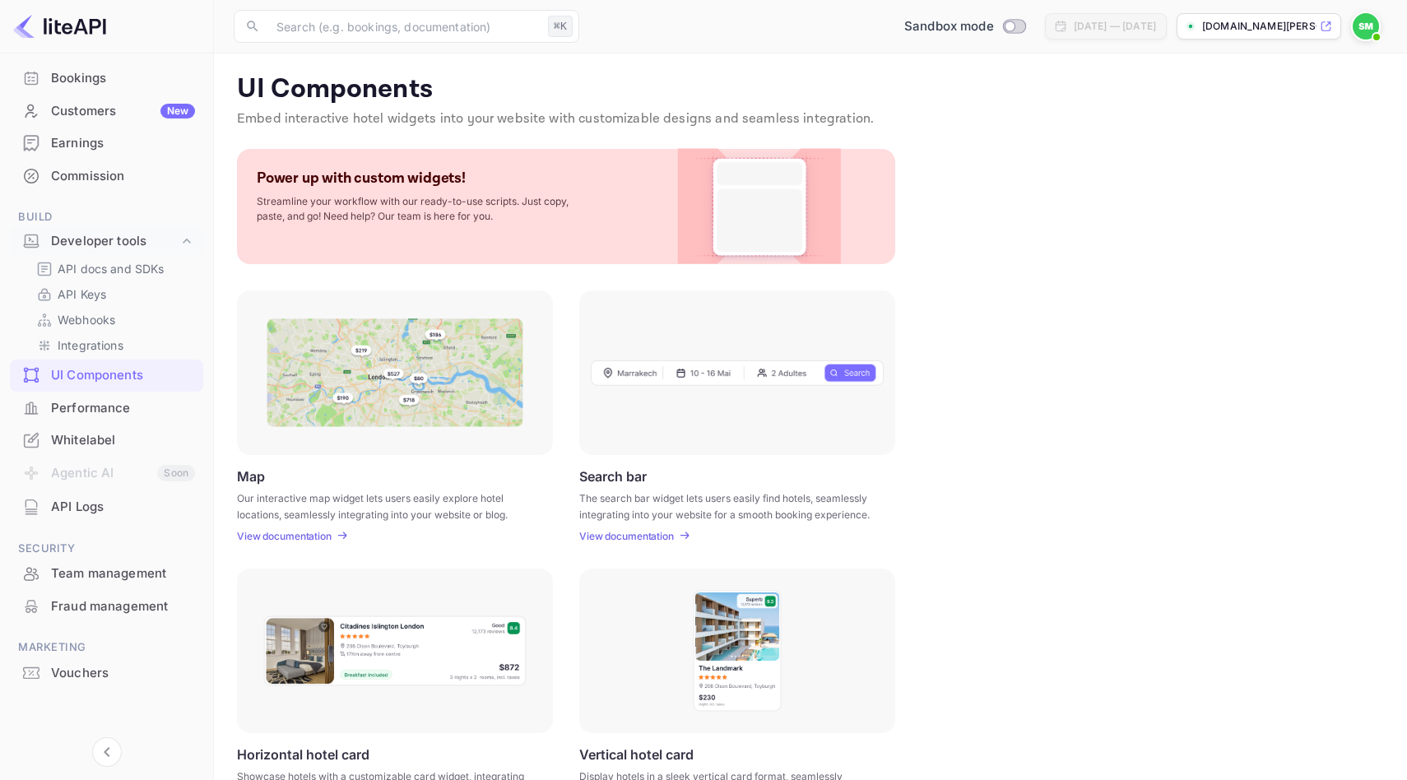
click at [79, 444] on div "Whitelabel" at bounding box center [123, 440] width 144 height 19
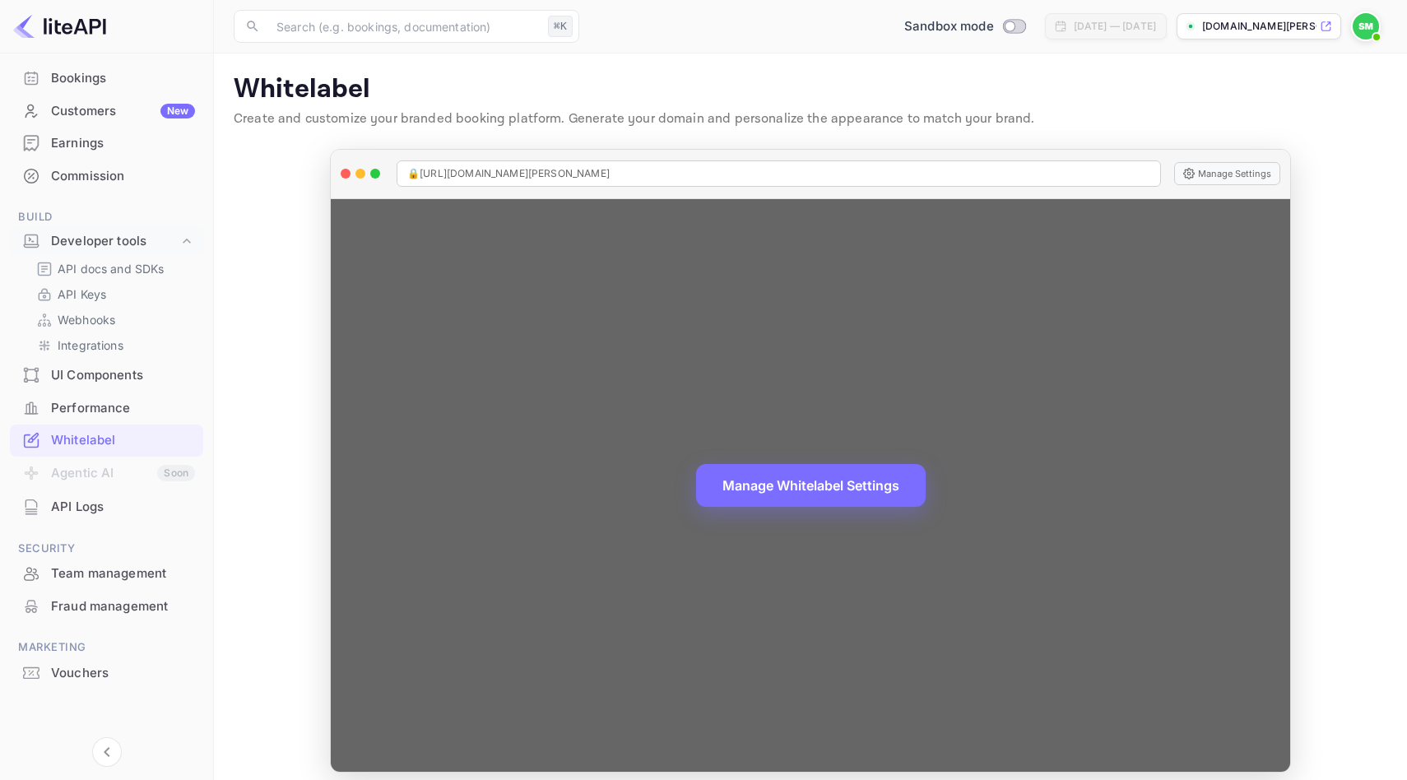
click at [553, 299] on div "Manage Whitelabel Settings" at bounding box center [810, 485] width 959 height 573
click at [796, 475] on button "Manage Whitelabel Settings" at bounding box center [811, 483] width 230 height 43
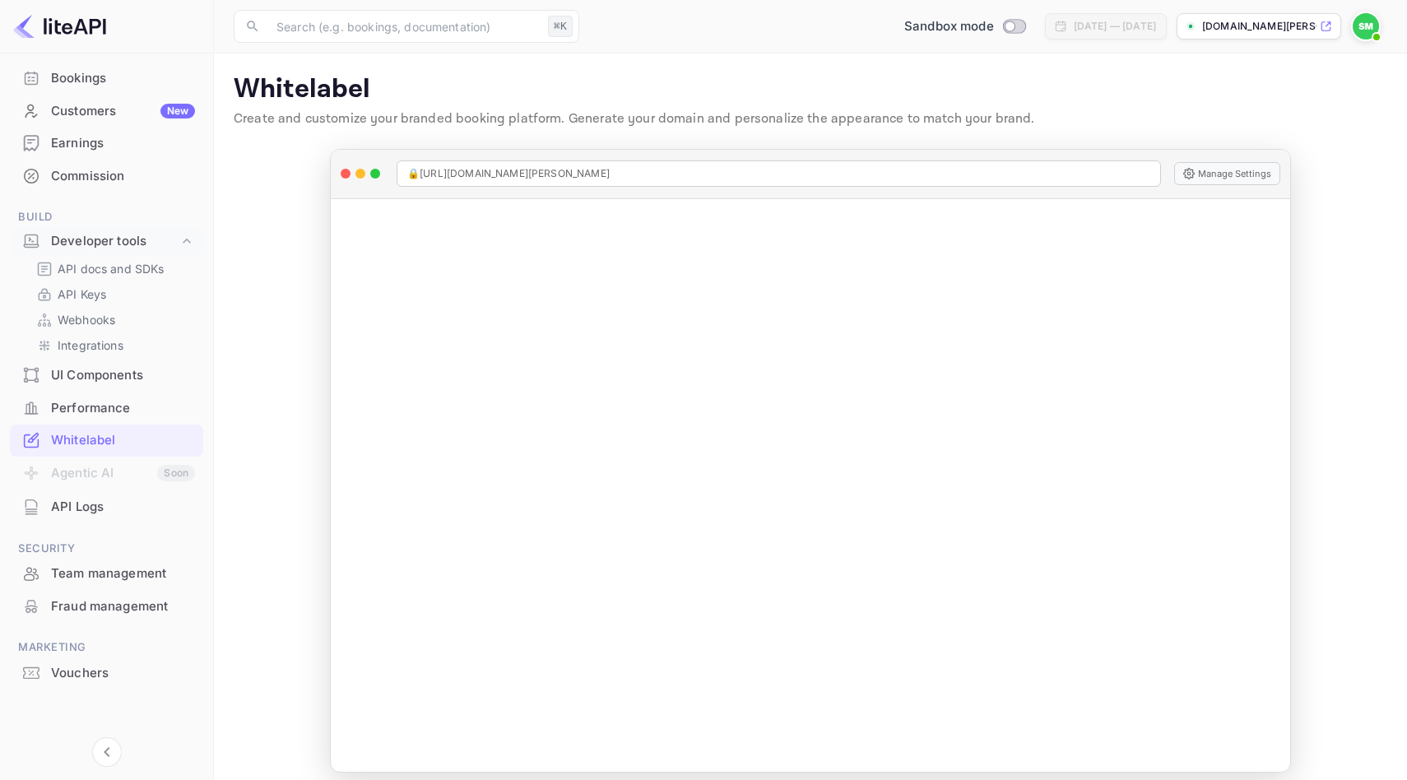
click at [1359, 30] on img at bounding box center [1366, 26] width 26 height 26
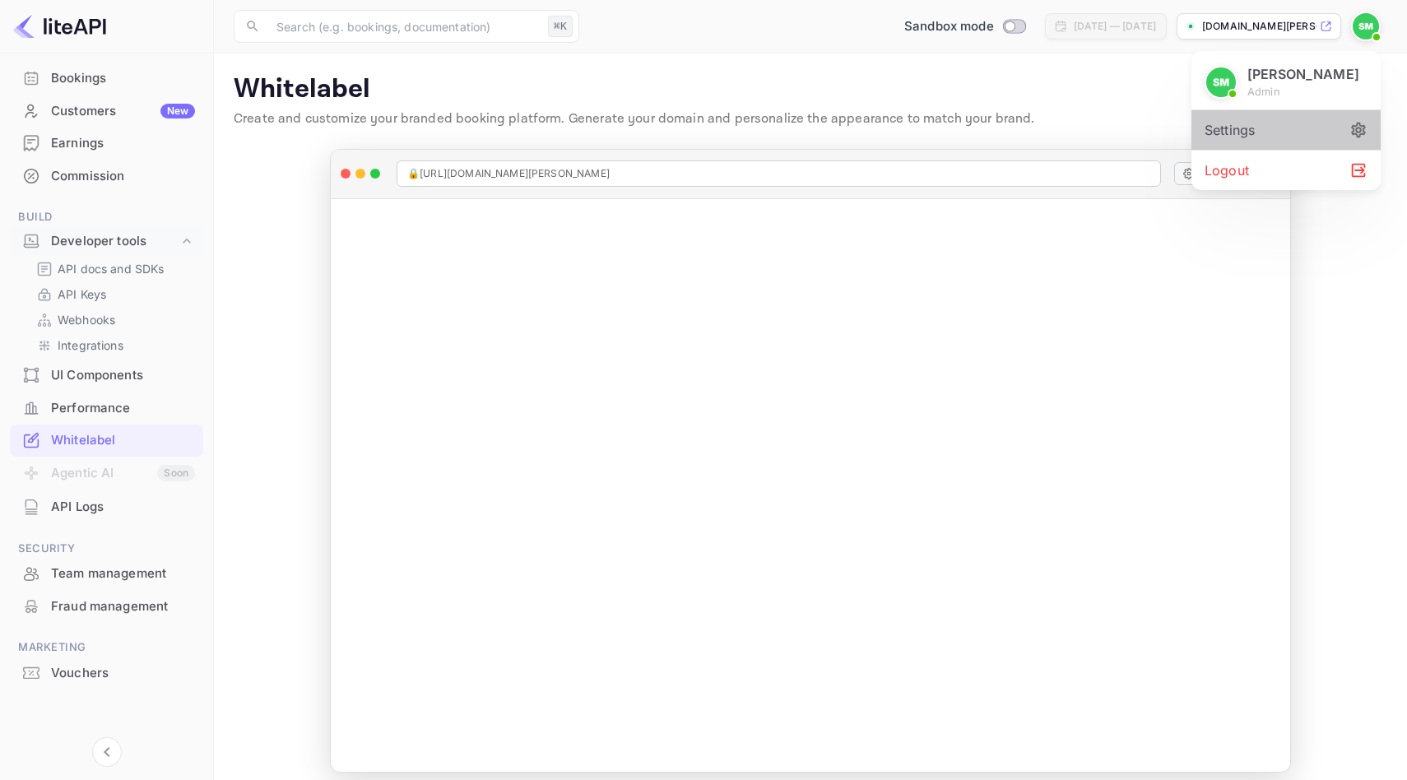
click at [1235, 136] on div "Settings" at bounding box center [1285, 129] width 189 height 39
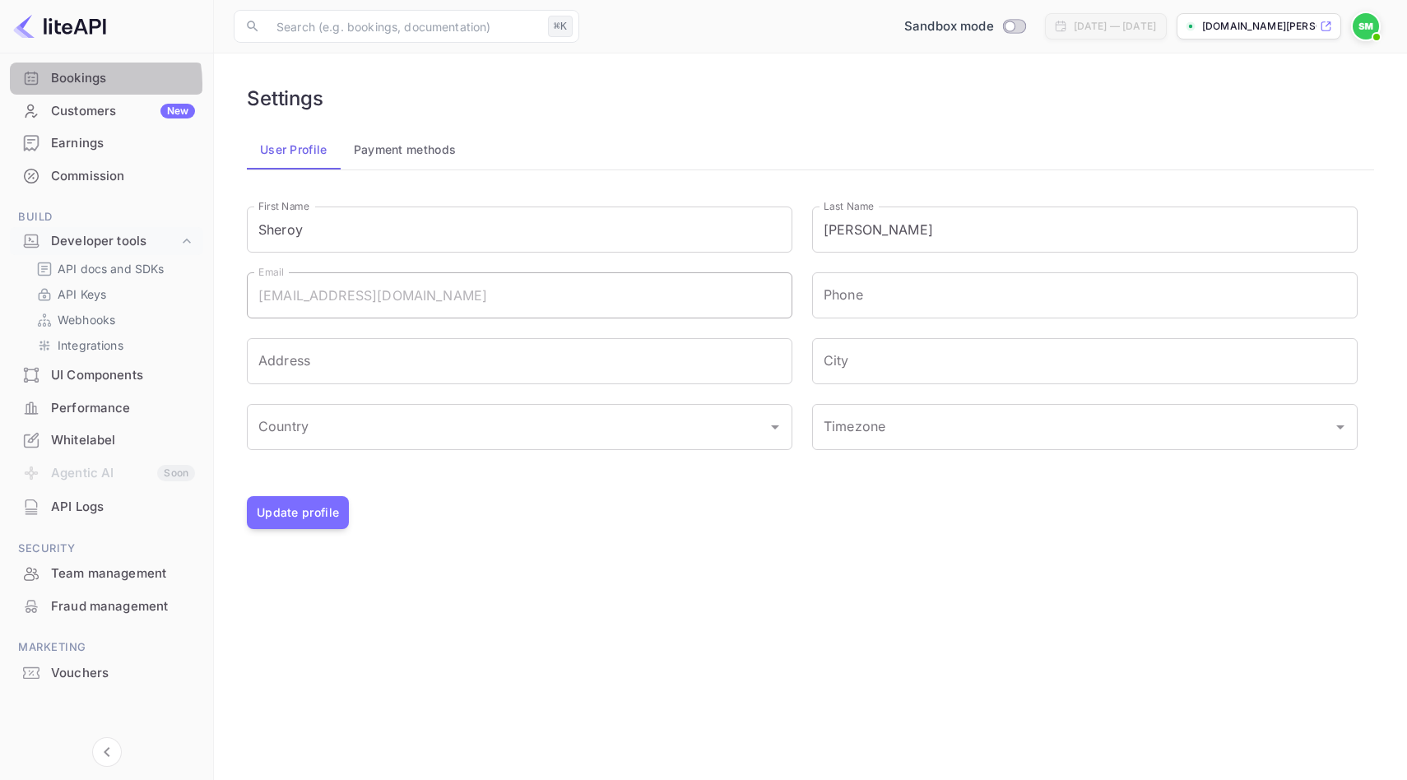
click at [77, 84] on div "Bookings" at bounding box center [123, 78] width 144 height 19
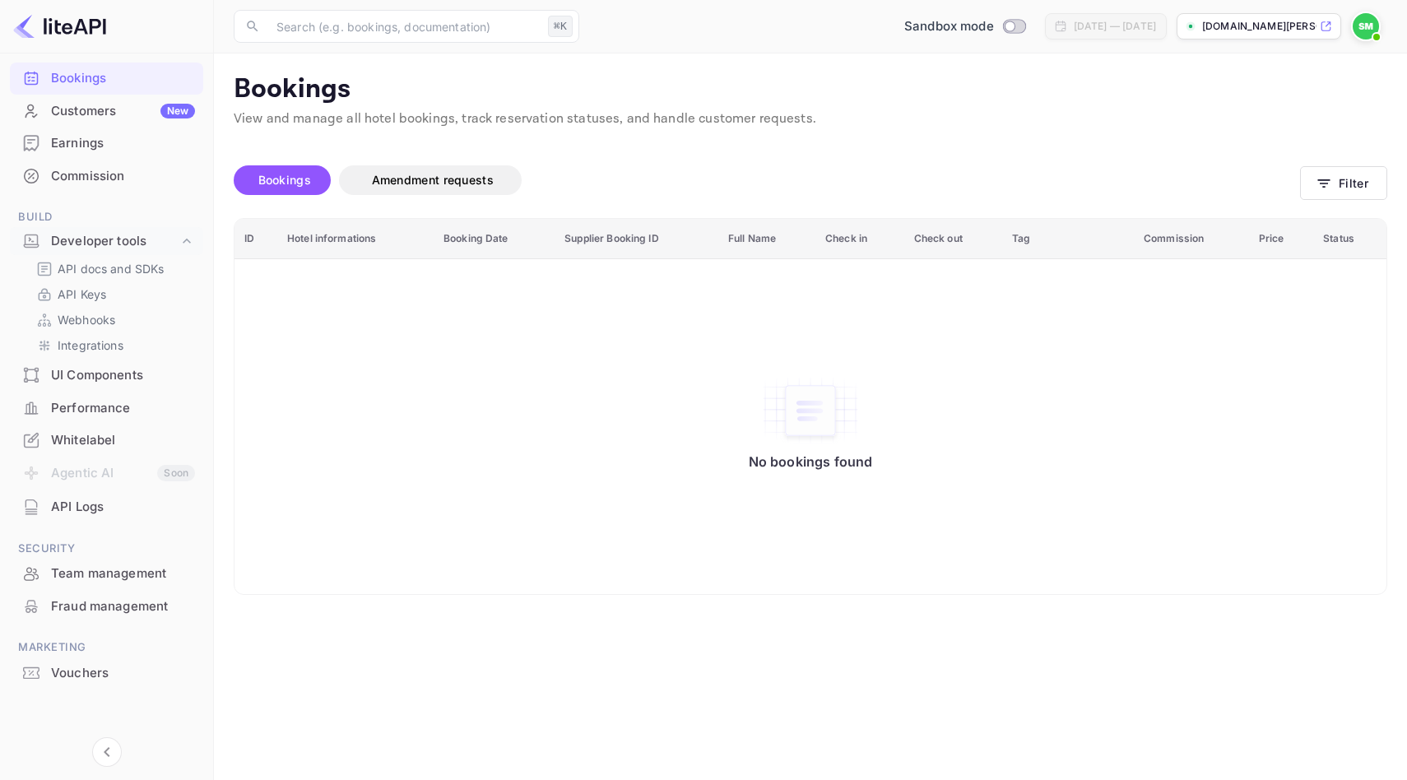
click at [1327, 22] on icon at bounding box center [1325, 26] width 9 height 9
click at [75, 437] on div "Whitelabel" at bounding box center [123, 440] width 144 height 19
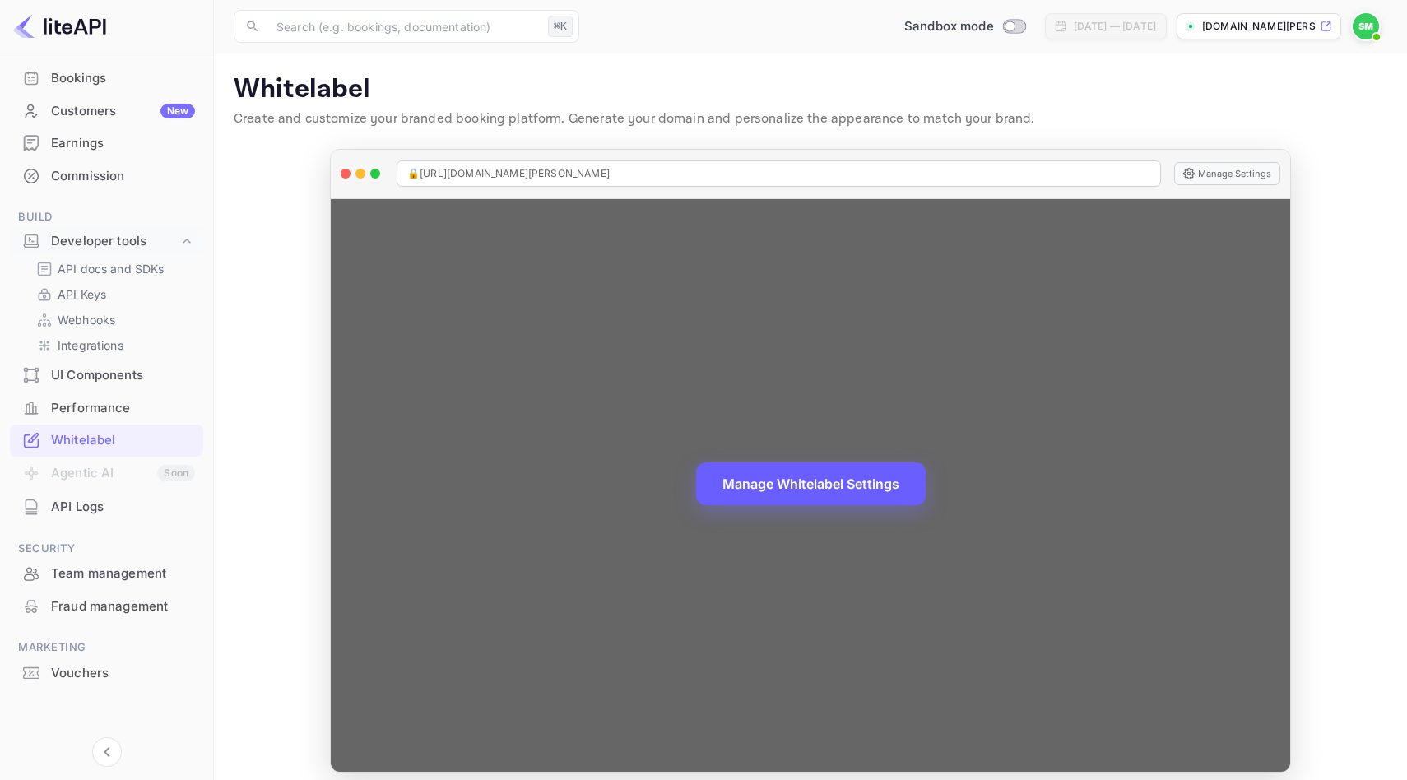
click at [754, 491] on button "Manage Whitelabel Settings" at bounding box center [811, 483] width 230 height 43
